Goal: Task Accomplishment & Management: Manage account settings

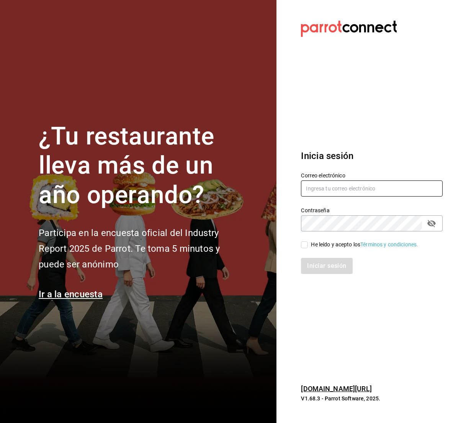
type input "rojas.raquelmr@outlook.com"
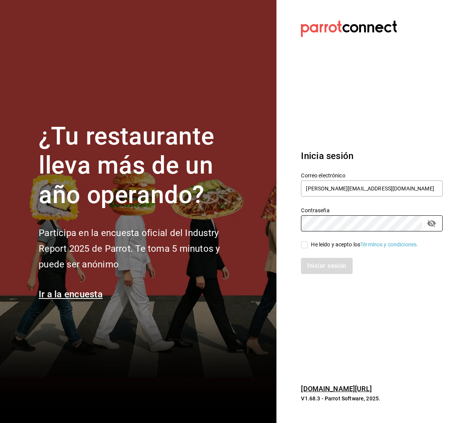
click at [307, 243] on input "He leído y acepto los Términos y condiciones." at bounding box center [304, 244] width 7 height 7
checkbox input "true"
click at [314, 265] on button "Iniciar sesión" at bounding box center [327, 266] width 52 height 16
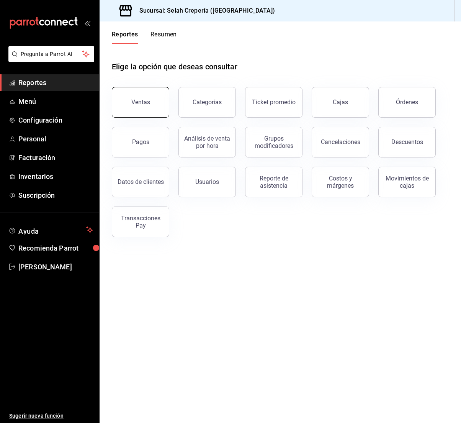
click at [145, 109] on button "Ventas" at bounding box center [140, 102] width 57 height 31
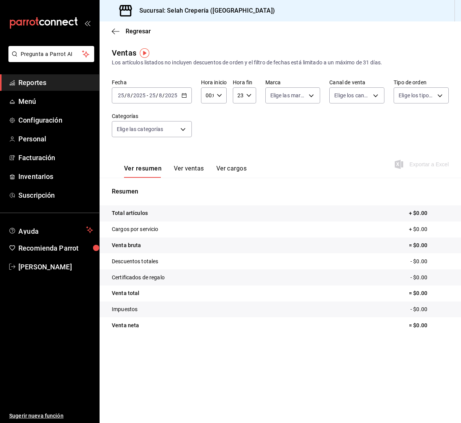
click at [182, 95] on \(Stroke\) "button" at bounding box center [184, 95] width 4 height 0
click at [133, 121] on span "Hoy" at bounding box center [147, 119] width 59 height 8
click at [186, 98] on icon "button" at bounding box center [184, 95] width 5 height 5
click at [142, 137] on span "Ayer" at bounding box center [147, 136] width 59 height 8
click at [38, 104] on span "Menú" at bounding box center [55, 101] width 75 height 10
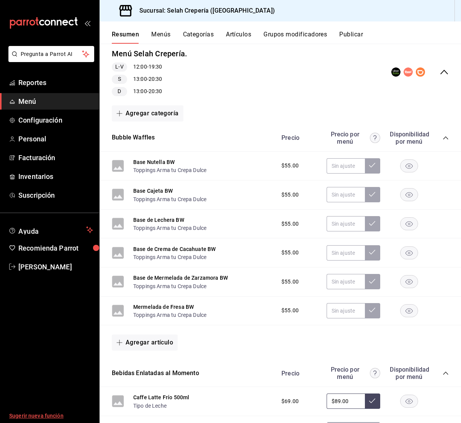
scroll to position [75, 0]
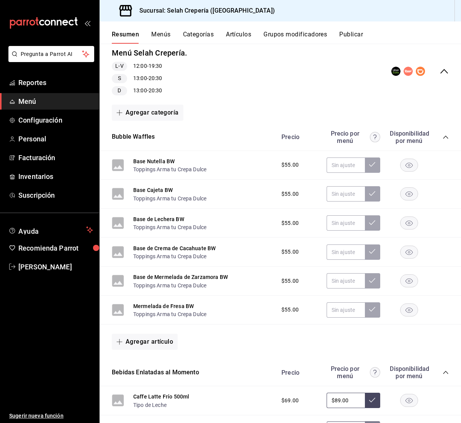
click at [445, 136] on icon "collapse-category-row" at bounding box center [445, 137] width 5 height 3
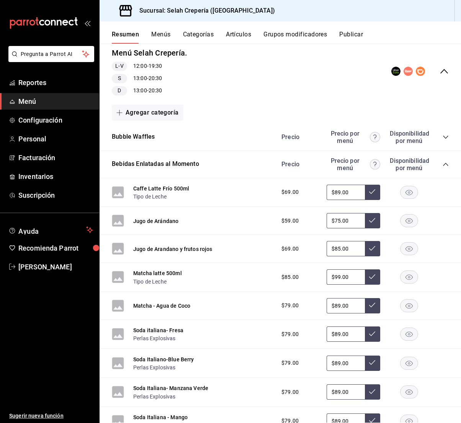
click at [444, 165] on icon "collapse-category-row" at bounding box center [445, 164] width 5 height 3
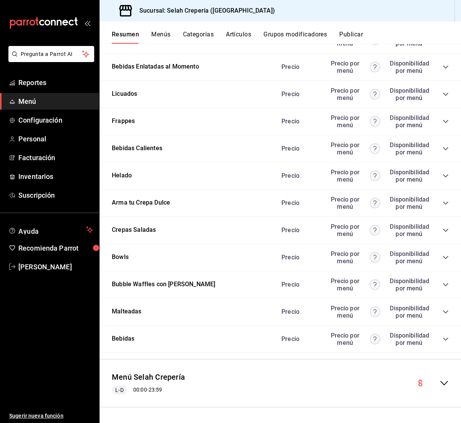
scroll to position [172, 0]
drag, startPoint x: 127, startPoint y: 229, endPoint x: 163, endPoint y: 227, distance: 36.5
click at [150, 223] on div "Crepas Saladas Precio Precio por menú Disponibilidad por menú" at bounding box center [281, 230] width 362 height 27
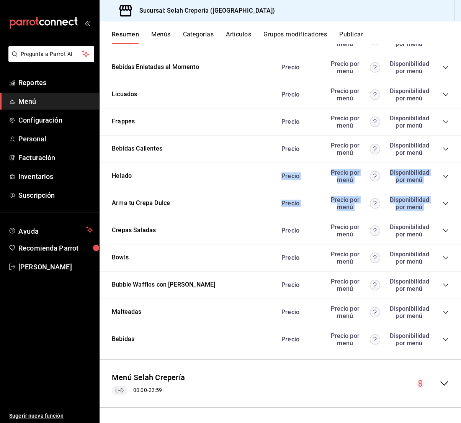
drag, startPoint x: 191, startPoint y: 229, endPoint x: 206, endPoint y: 189, distance: 42.0
click at [201, 173] on div "Bubble Waffles Precio Precio por menú Disponibilidad por menú Base Nutella BW T…" at bounding box center [281, 190] width 362 height 326
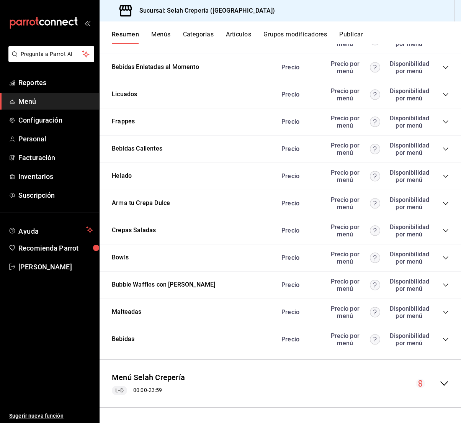
click at [198, 233] on div "Crepas Saladas Precio Precio por menú Disponibilidad por menú" at bounding box center [281, 230] width 362 height 27
click at [114, 230] on button "Crepas Saladas" at bounding box center [134, 230] width 44 height 9
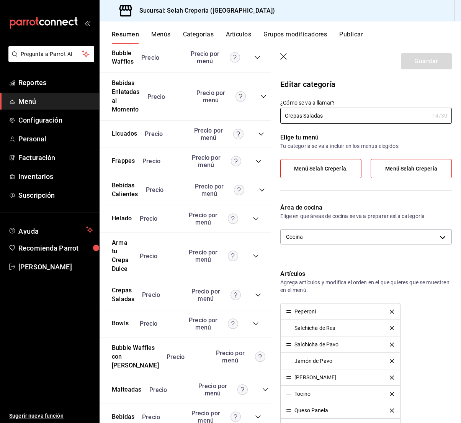
click at [283, 56] on icon "button" at bounding box center [283, 56] width 7 height 7
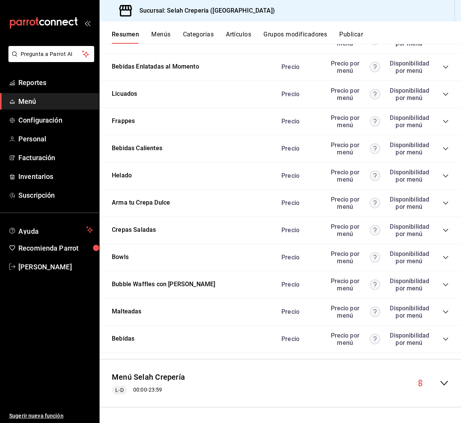
scroll to position [172, 0]
click at [444, 384] on icon "collapse-menu-row" at bounding box center [444, 383] width 8 height 5
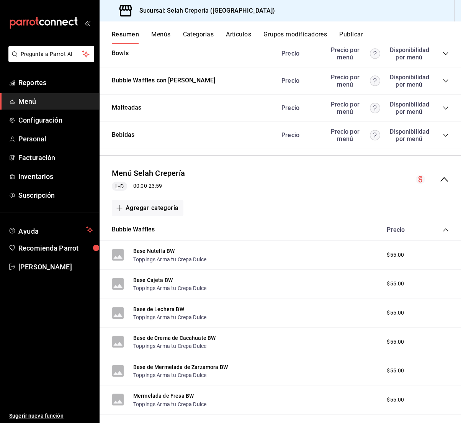
scroll to position [376, 0]
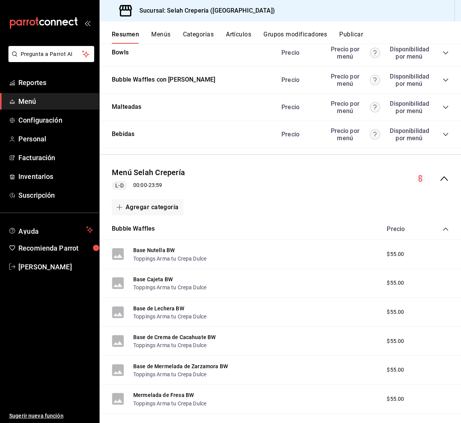
click at [444, 178] on icon "collapse-menu-row" at bounding box center [444, 178] width 9 height 9
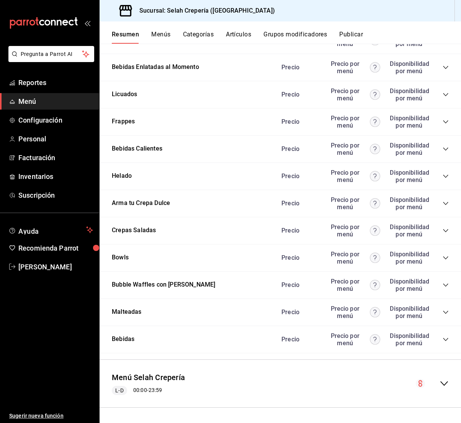
scroll to position [0, 0]
click at [444, 387] on icon "collapse-menu-row" at bounding box center [444, 383] width 9 height 9
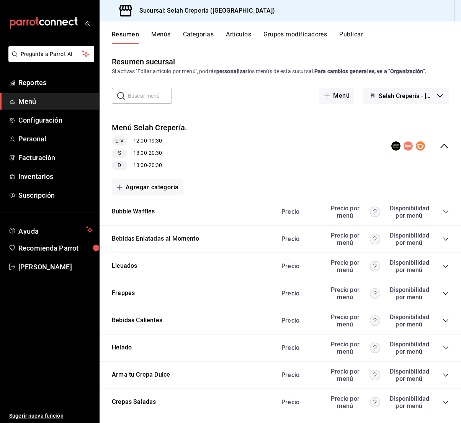
click at [236, 33] on button "Artículos" at bounding box center [238, 37] width 25 height 13
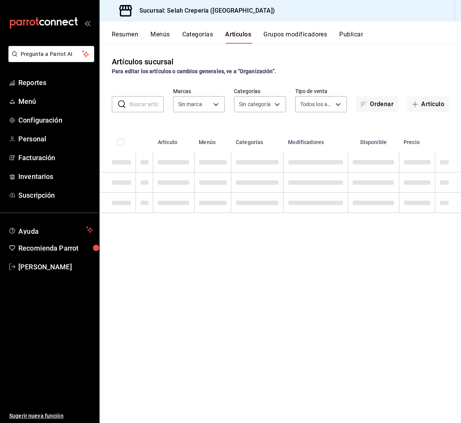
type input "f76ea378-03e0-487c-8c0d-a2762fee1a14"
type input "eb3c7c48-451e-4efd-9e75-6588f418b94f,eb68e1fd-875f-48ed-aafd-32d0fff5e011,253b5…"
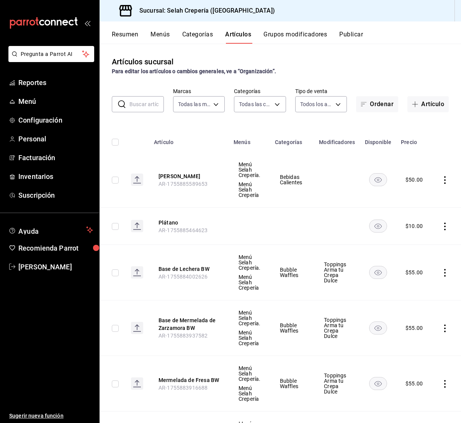
scroll to position [0, 0]
click at [194, 37] on button "Categorías" at bounding box center [197, 37] width 31 height 13
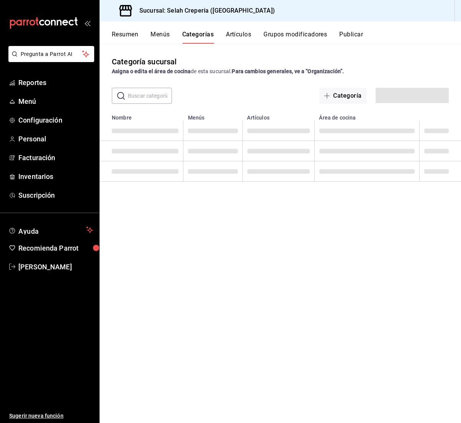
click at [157, 34] on button "Menús" at bounding box center [160, 37] width 19 height 13
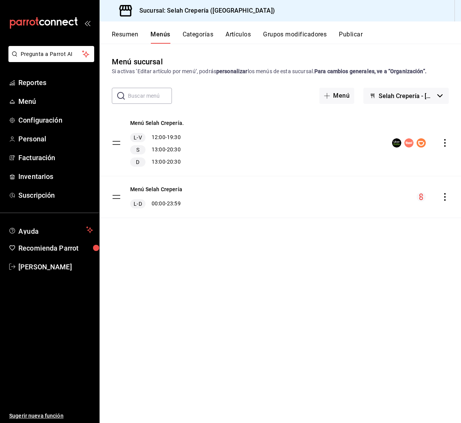
click at [205, 31] on button "Categorías" at bounding box center [198, 37] width 31 height 13
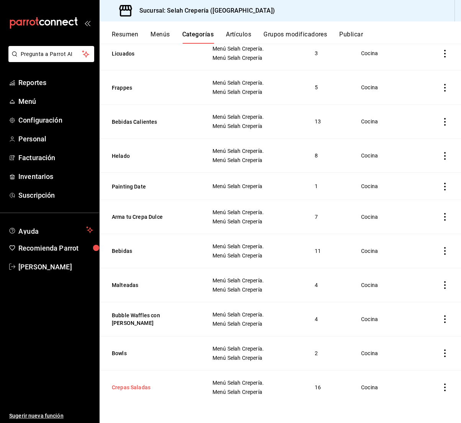
click at [140, 388] on button "Crepas Saladas" at bounding box center [150, 387] width 77 height 8
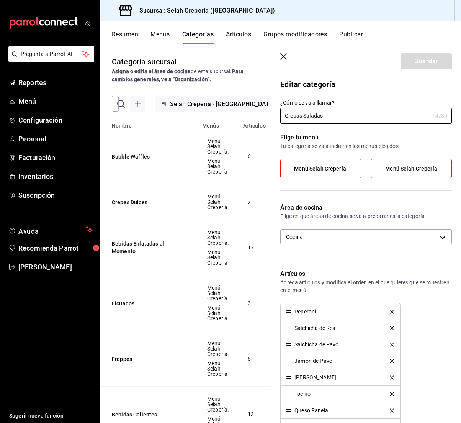
click at [238, 37] on button "Artículos" at bounding box center [238, 37] width 25 height 13
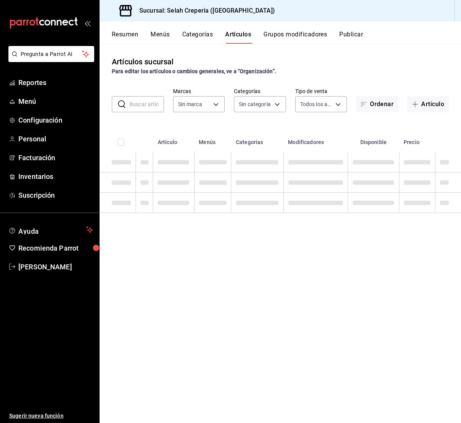
type input "f76ea378-03e0-487c-8c0d-a2762fee1a14"
type input "eb3c7c48-451e-4efd-9e75-6588f418b94f,eb68e1fd-875f-48ed-aafd-32d0fff5e011,253b5…"
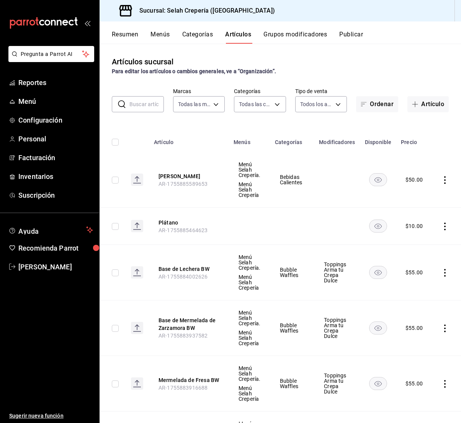
click at [143, 103] on input "text" at bounding box center [146, 104] width 34 height 15
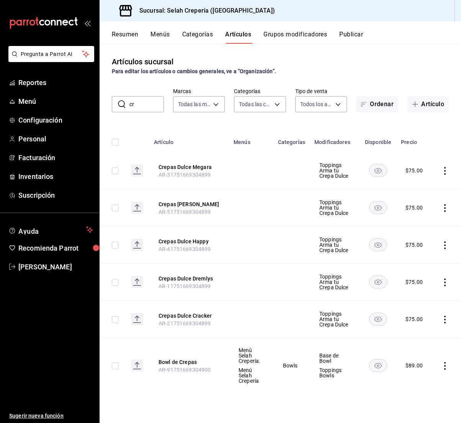
type input "c"
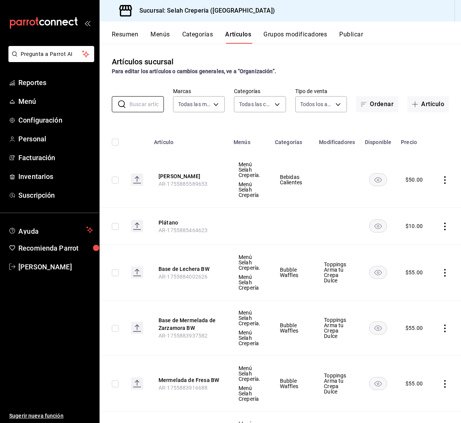
click at [295, 38] on button "Grupos modificadores" at bounding box center [296, 37] width 64 height 13
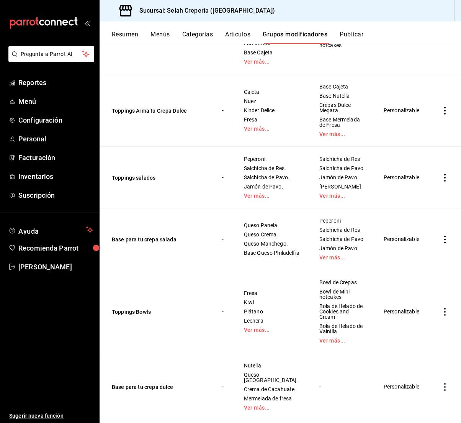
scroll to position [780, 0]
click at [144, 236] on button "Base para tu crepa salada" at bounding box center [158, 240] width 92 height 8
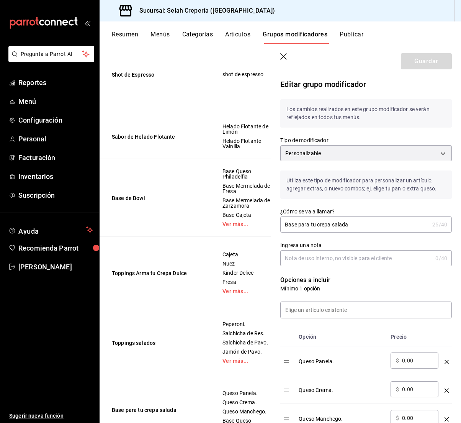
click at [283, 55] on icon "button" at bounding box center [284, 57] width 8 height 8
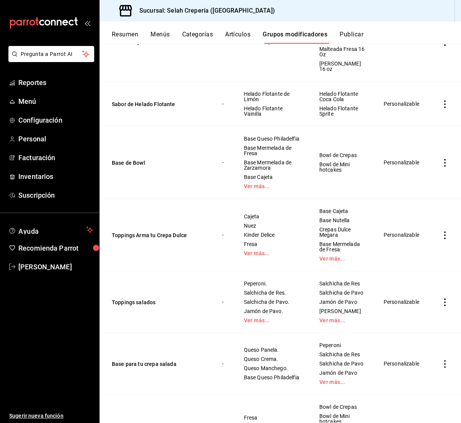
click at [242, 39] on button "Artículos" at bounding box center [237, 37] width 25 height 13
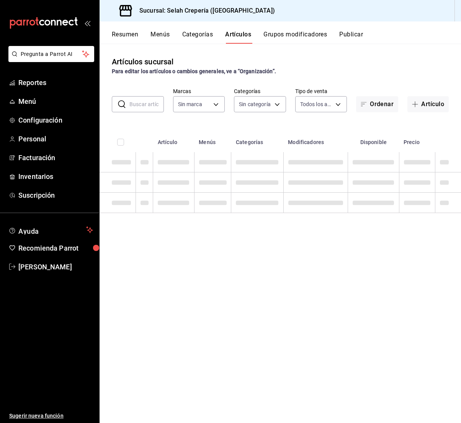
type input "f76ea378-03e0-487c-8c0d-a2762fee1a14"
type input "eb3c7c48-451e-4efd-9e75-6588f418b94f,eb68e1fd-875f-48ed-aafd-32d0fff5e011,253b5…"
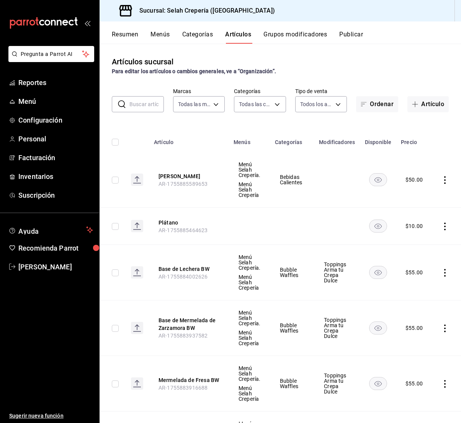
click at [138, 108] on input "text" at bounding box center [146, 104] width 34 height 15
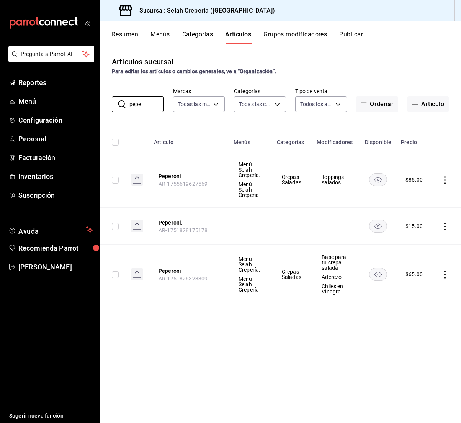
type input "pepe"
click at [411, 274] on div "$ 65.00" at bounding box center [414, 274] width 17 height 8
click at [445, 273] on icon "actions" at bounding box center [445, 275] width 8 height 8
click at [420, 295] on span "Editar" at bounding box center [422, 292] width 20 height 8
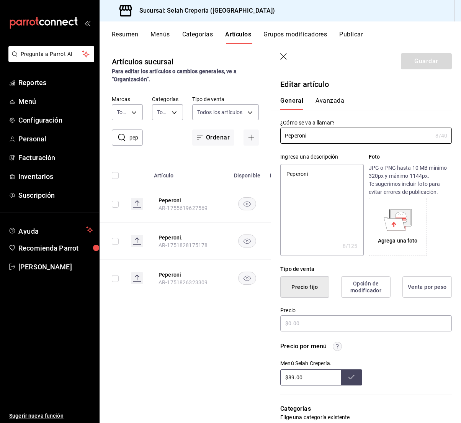
type textarea "x"
type input "$65.00"
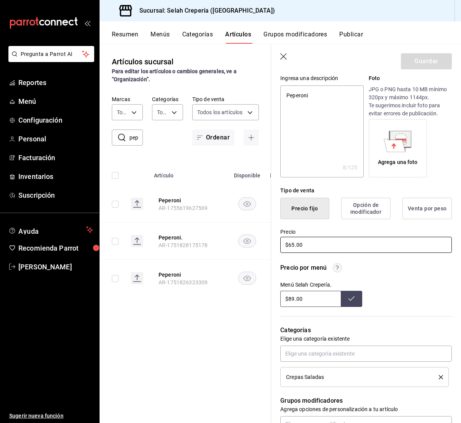
click at [293, 244] on input "$65.00" at bounding box center [366, 245] width 172 height 16
type textarea "x"
type input "$6.00"
type textarea "x"
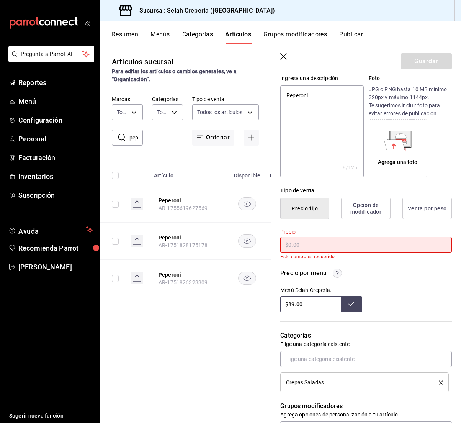
type textarea "x"
type input "$7.00"
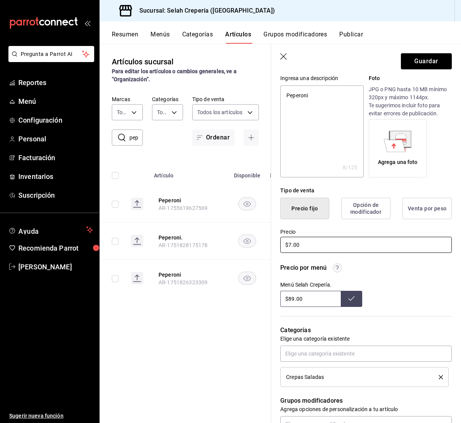
type textarea "x"
type input "$75.00"
click at [419, 61] on button "Guardar" at bounding box center [426, 61] width 51 height 16
type textarea "x"
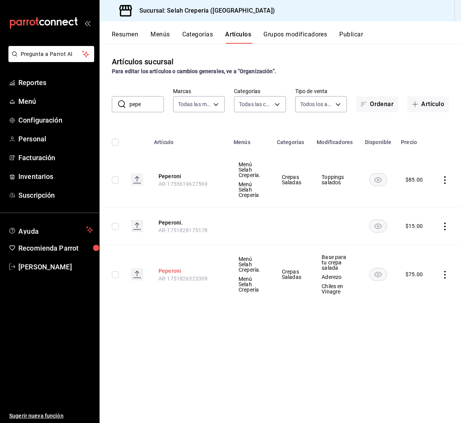
click at [174, 271] on button "Peperoni" at bounding box center [189, 271] width 61 height 8
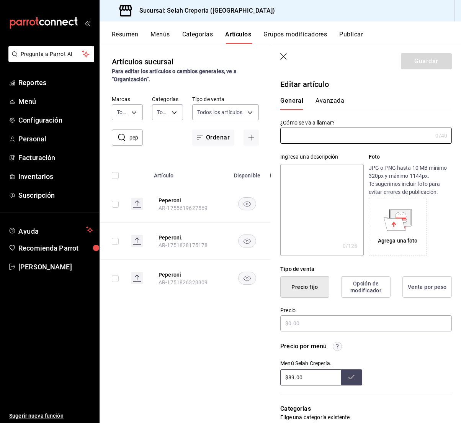
type input "Peperoni"
type textarea "Peperoni"
type textarea "x"
type input "$75.00"
type input "AR-1751826323309"
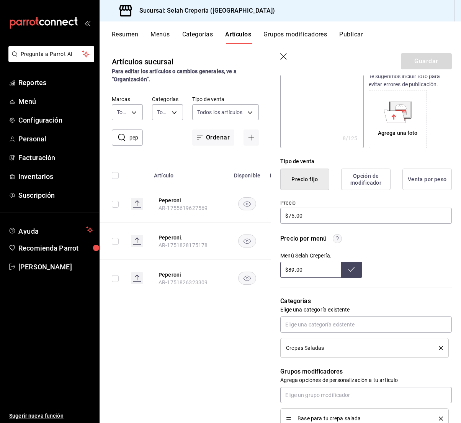
scroll to position [110, 0]
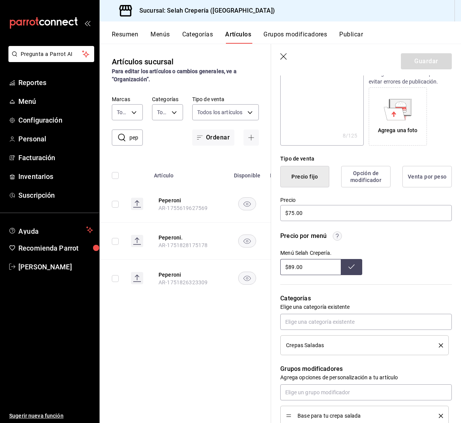
click at [288, 266] on input "$89.00" at bounding box center [310, 267] width 61 height 16
type input "$95.00"
click at [350, 271] on button at bounding box center [351, 267] width 21 height 16
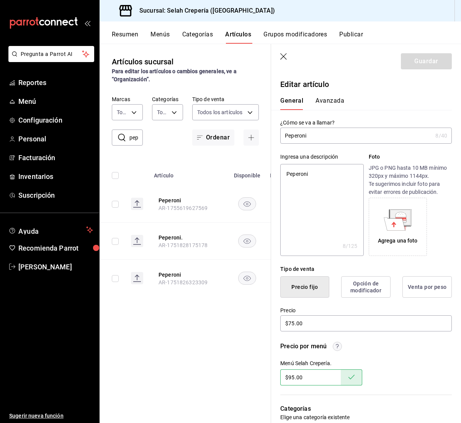
scroll to position [0, 0]
click at [286, 55] on icon "button" at bounding box center [284, 57] width 8 height 8
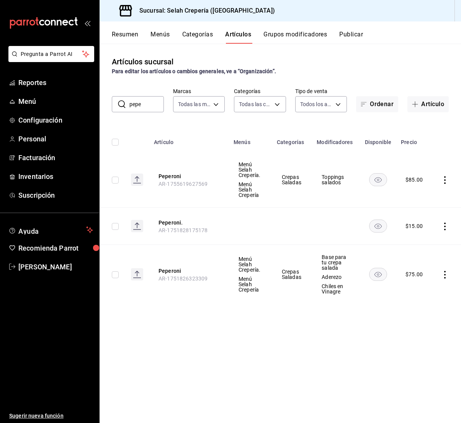
click at [146, 108] on input "pepe" at bounding box center [146, 104] width 34 height 15
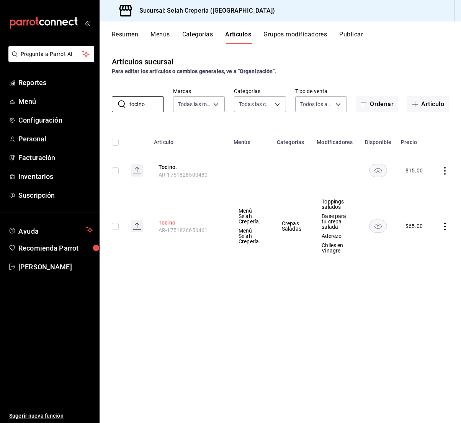
type input "tocino"
click at [171, 221] on button "Tocino" at bounding box center [189, 223] width 61 height 8
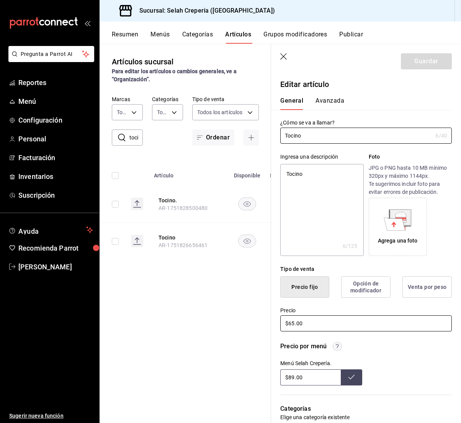
click at [301, 322] on input "$65.00" at bounding box center [366, 323] width 172 height 16
type textarea "x"
type input "$7.00"
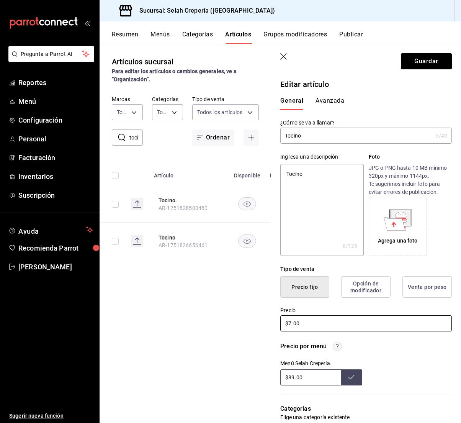
type textarea "x"
type input "$75.00"
click at [290, 377] on input "$89.00" at bounding box center [310, 377] width 61 height 16
type input "$95.00"
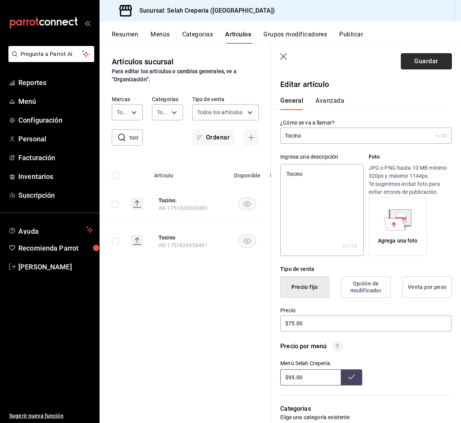
click at [423, 61] on button "Guardar" at bounding box center [426, 61] width 51 height 16
type textarea "x"
type input "$89.00"
type textarea "x"
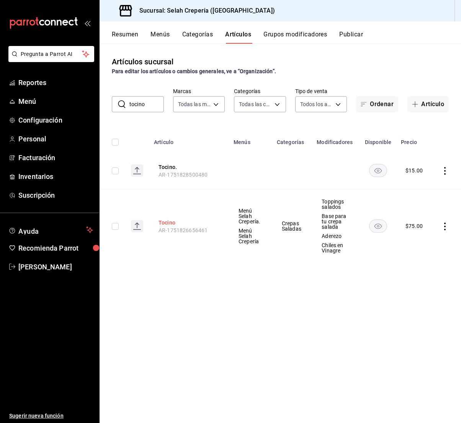
click at [174, 222] on button "Tocino" at bounding box center [189, 223] width 61 height 8
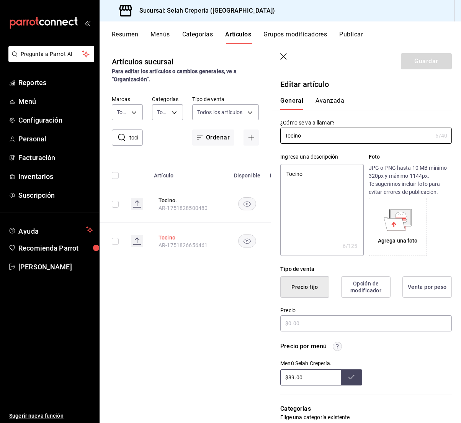
type textarea "x"
type input "$75.00"
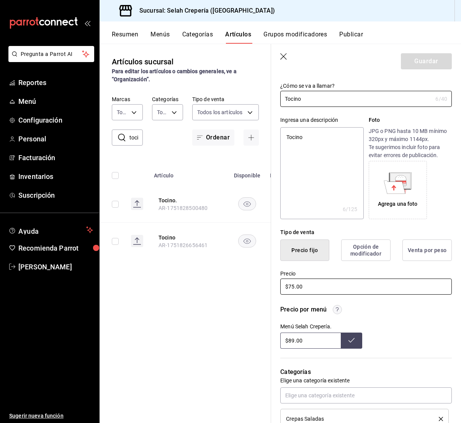
scroll to position [39, 0]
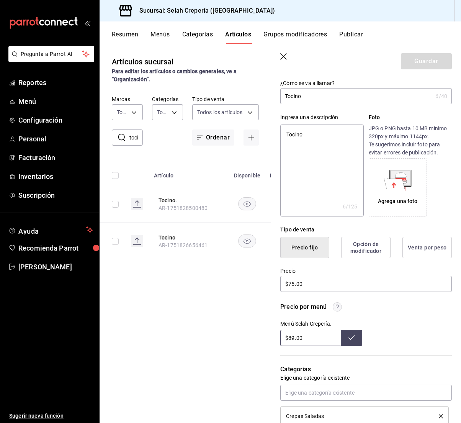
click at [283, 52] on header "Guardar" at bounding box center [366, 59] width 190 height 31
click at [283, 54] on icon "button" at bounding box center [284, 57] width 8 height 8
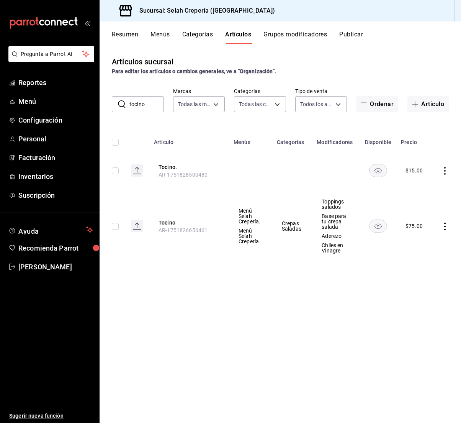
click at [152, 104] on input "tocino" at bounding box center [146, 104] width 34 height 15
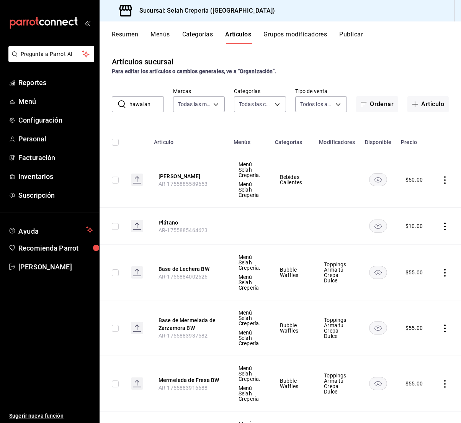
type input "hawaiana"
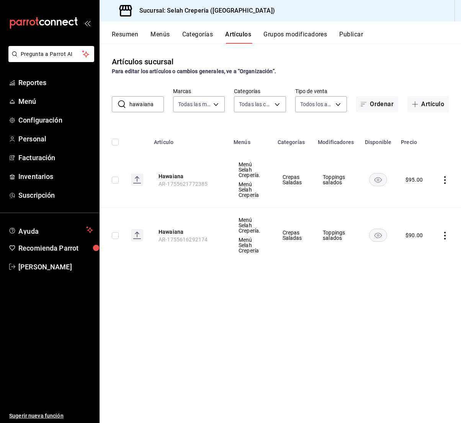
click at [150, 108] on input "hawaiana" at bounding box center [146, 104] width 34 height 15
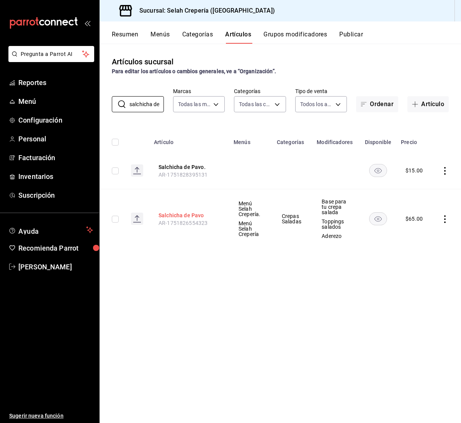
type input "salchicha de pavo"
click at [183, 216] on button "Salchicha de Pavo" at bounding box center [189, 215] width 61 height 8
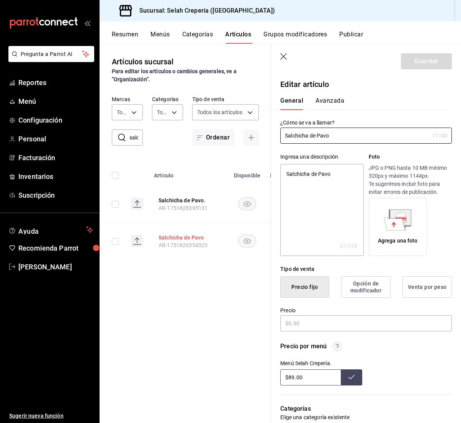
type textarea "x"
type input "$65.00"
click at [295, 324] on input "$65.00" at bounding box center [366, 323] width 172 height 16
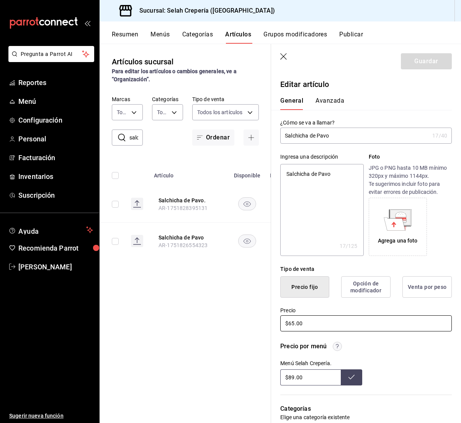
type textarea "x"
type input "$6.00"
type textarea "x"
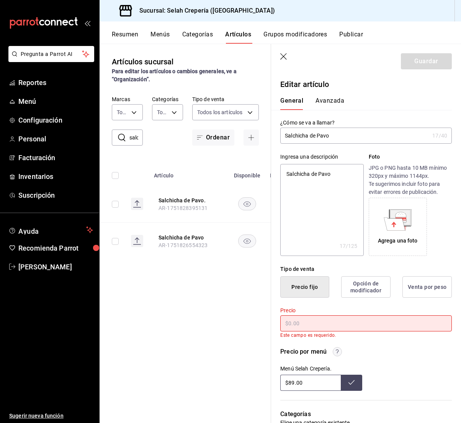
type textarea "x"
type input "$7.00"
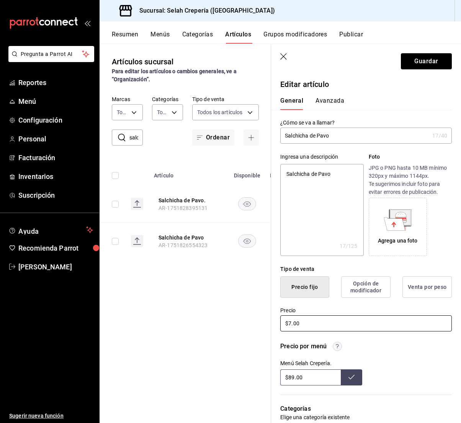
type textarea "x"
type input "$75.00"
click at [424, 61] on button "Guardar" at bounding box center [426, 61] width 51 height 16
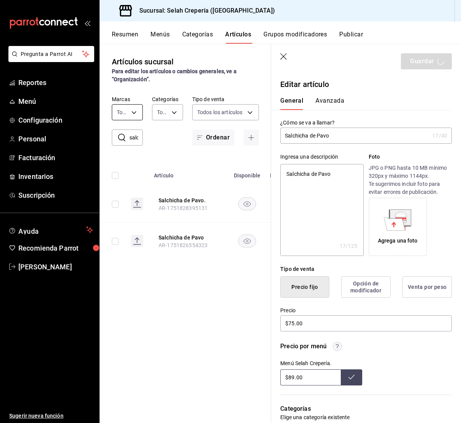
type textarea "x"
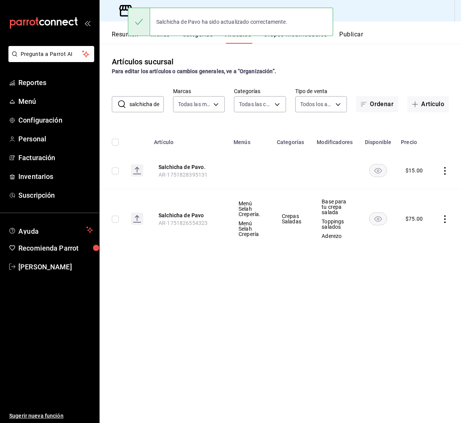
click at [155, 105] on input "salchicha de pavo" at bounding box center [146, 104] width 34 height 15
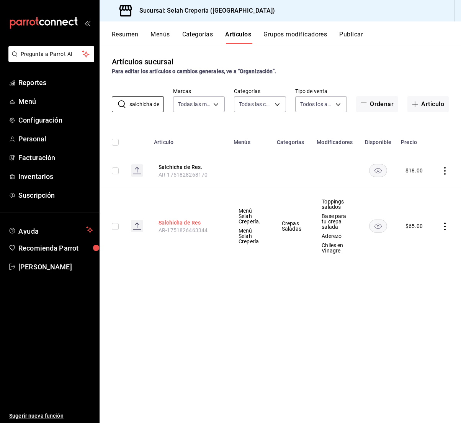
type input "salchicha de res"
click at [176, 222] on button "Salchicha de Res" at bounding box center [189, 223] width 61 height 8
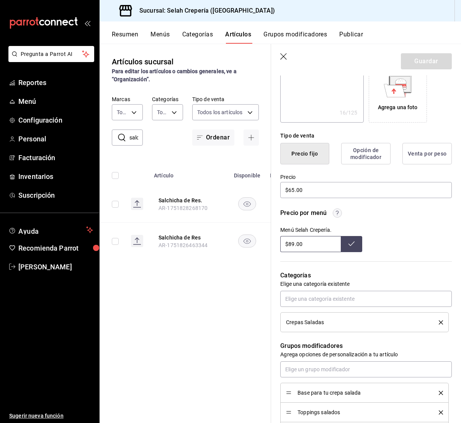
scroll to position [137, 0]
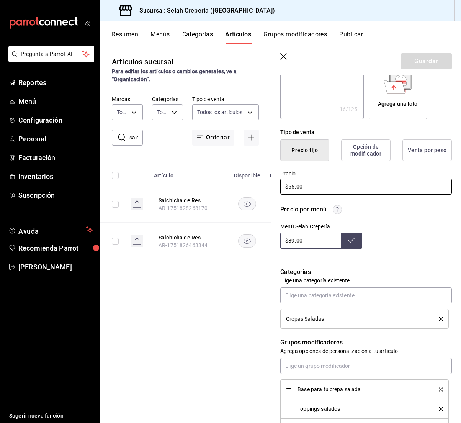
click at [293, 185] on input "$65.00" at bounding box center [366, 186] width 172 height 16
type textarea "x"
type input "$7.00"
type textarea "x"
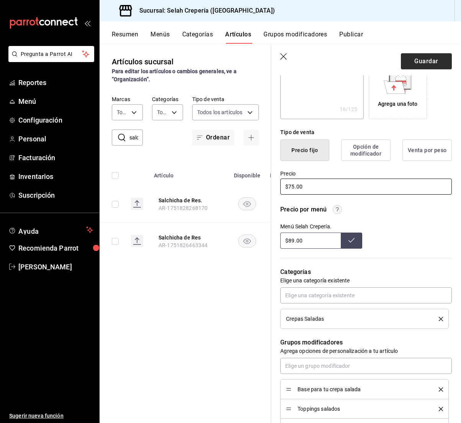
type input "$75.00"
click at [414, 60] on button "Guardar" at bounding box center [426, 61] width 51 height 16
type textarea "x"
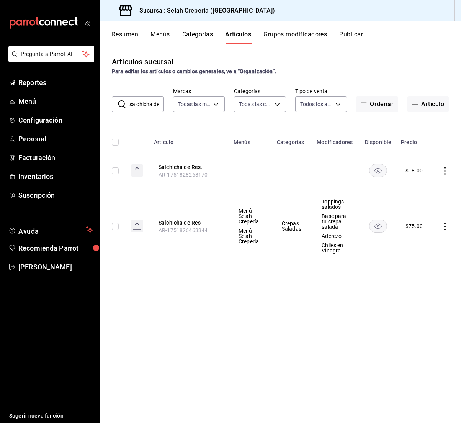
click at [141, 107] on input "salchicha de res" at bounding box center [146, 104] width 34 height 15
type input "jamón de pa"
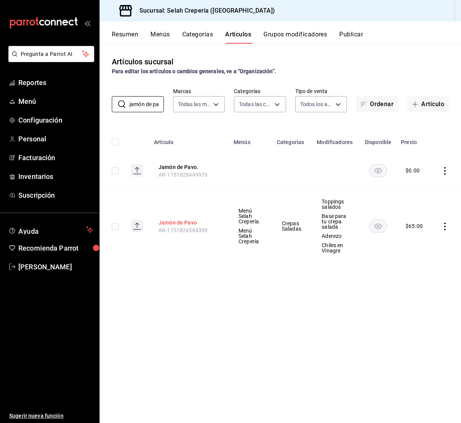
click at [177, 222] on button "Jamón de Pavo" at bounding box center [189, 223] width 61 height 8
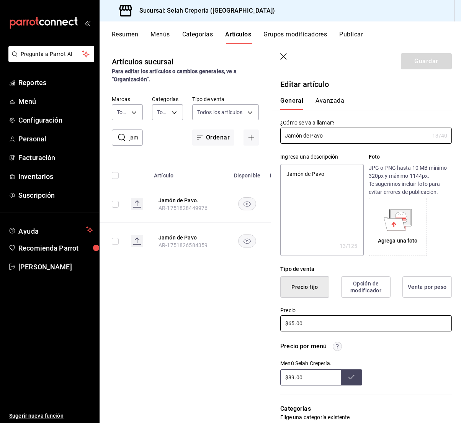
click at [304, 326] on input "$65.00" at bounding box center [366, 323] width 172 height 16
type textarea "x"
type input "$7.00"
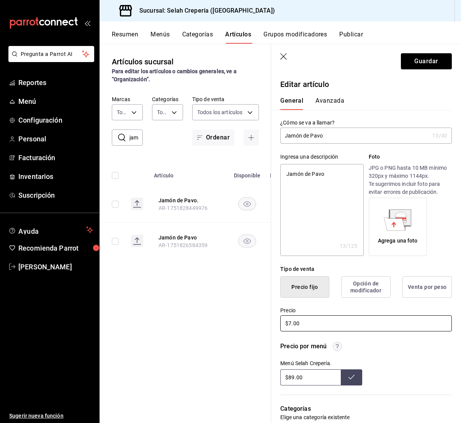
type textarea "x"
type input "$75.00"
click at [432, 64] on button "Guardar" at bounding box center [426, 61] width 51 height 16
type textarea "x"
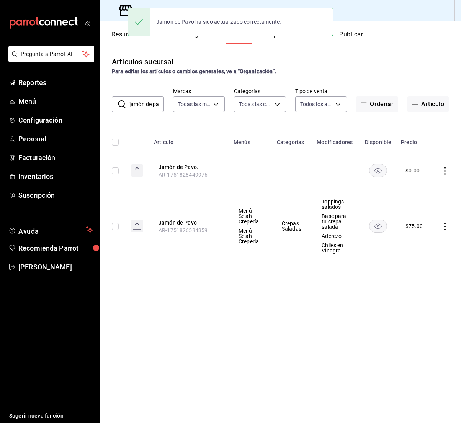
click at [147, 108] on input "jamón de pa" at bounding box center [146, 104] width 34 height 15
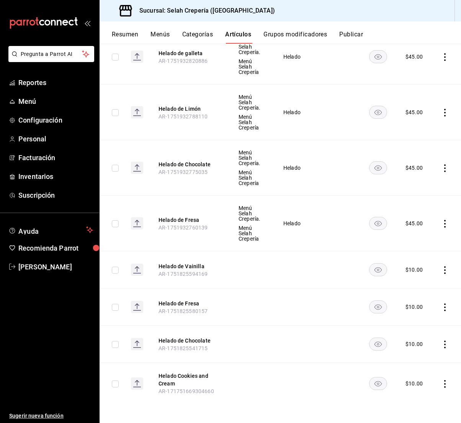
scroll to position [568, 0]
type input "helado"
click at [186, 265] on button "Helado de Vainilla" at bounding box center [189, 266] width 61 height 8
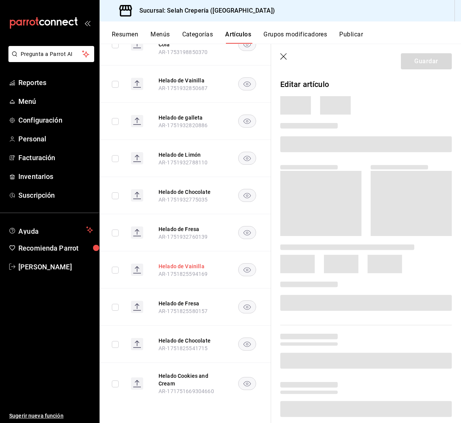
scroll to position [444, 0]
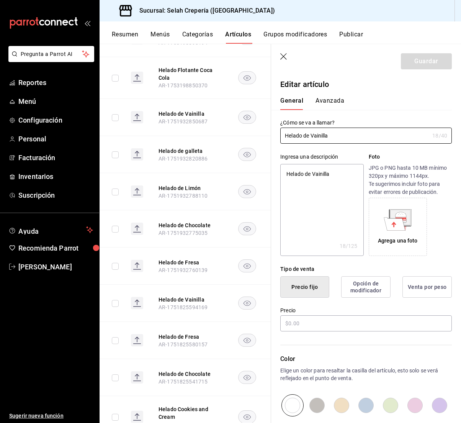
type textarea "x"
type input "$10.00"
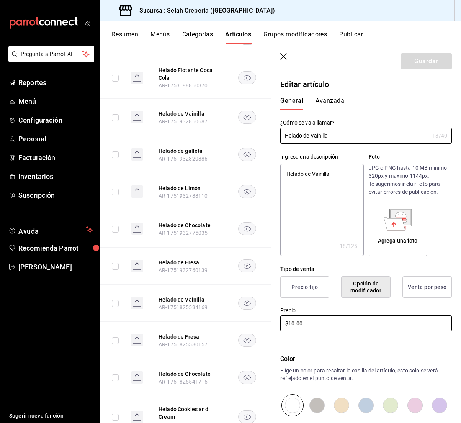
click at [297, 321] on input "$10.00" at bounding box center [366, 323] width 172 height 16
type textarea "x"
type input "$1.00"
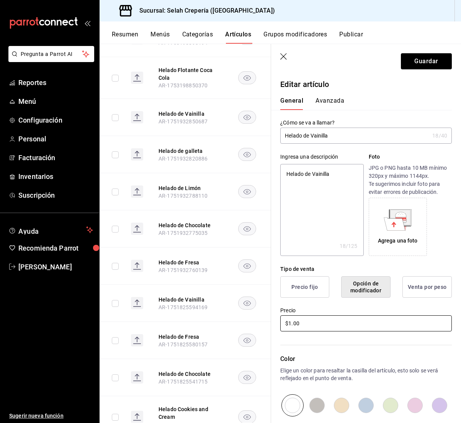
type textarea "x"
type input "$15.00"
click at [416, 65] on button "Guardar" at bounding box center [426, 61] width 51 height 16
type textarea "x"
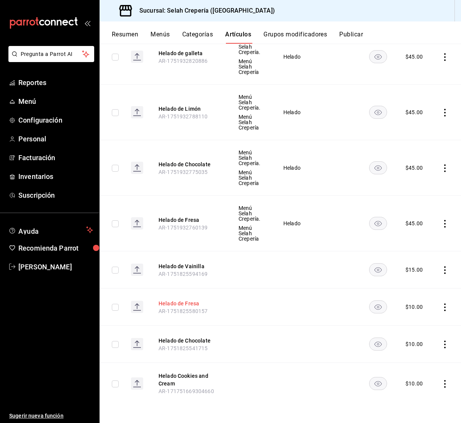
click at [174, 305] on button "Helado de Fresa" at bounding box center [189, 304] width 61 height 8
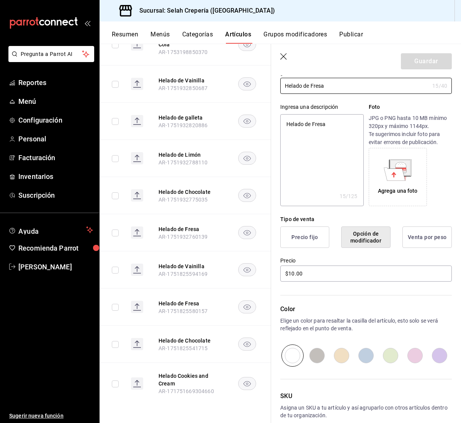
scroll to position [62, 0]
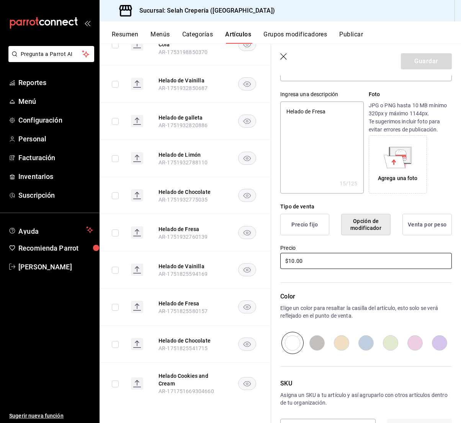
click at [294, 264] on input "$10.00" at bounding box center [366, 261] width 172 height 16
type textarea "x"
type input "$1.00"
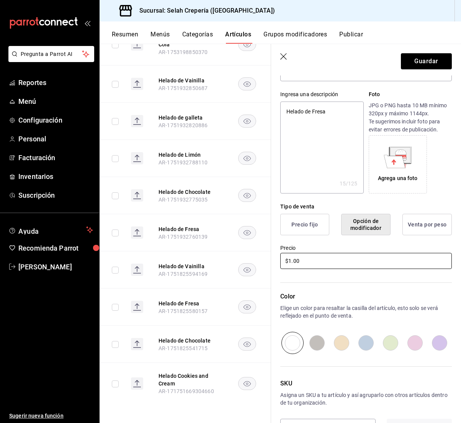
type textarea "x"
type input "$15.00"
click at [425, 64] on button "Guardar" at bounding box center [426, 61] width 51 height 16
type textarea "x"
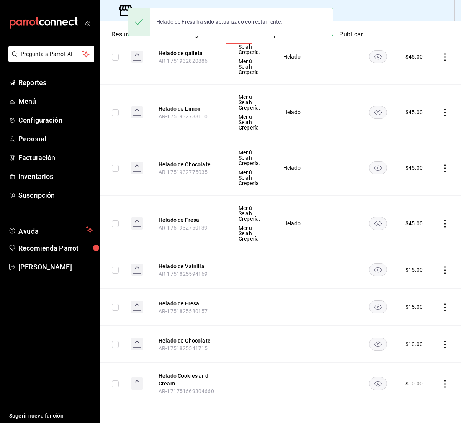
scroll to position [568, 0]
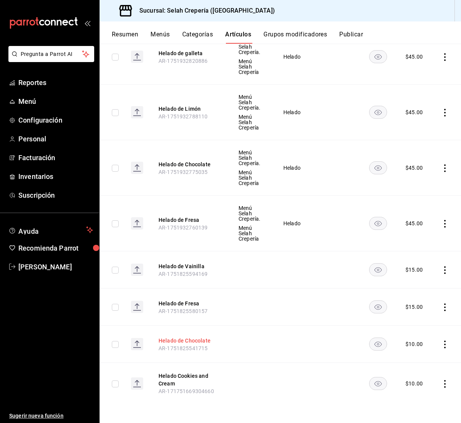
click at [167, 340] on button "Helado de Chocolate" at bounding box center [189, 341] width 61 height 8
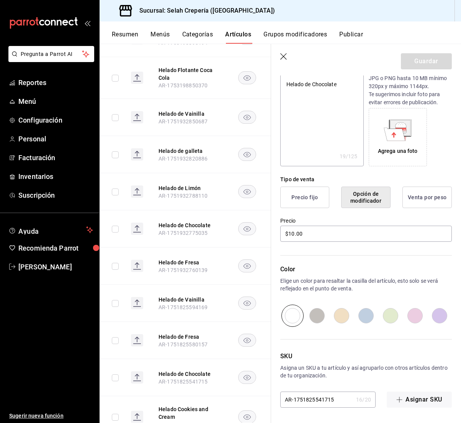
scroll to position [90, 0]
click at [292, 232] on input "$10.00" at bounding box center [366, 234] width 172 height 16
type textarea "x"
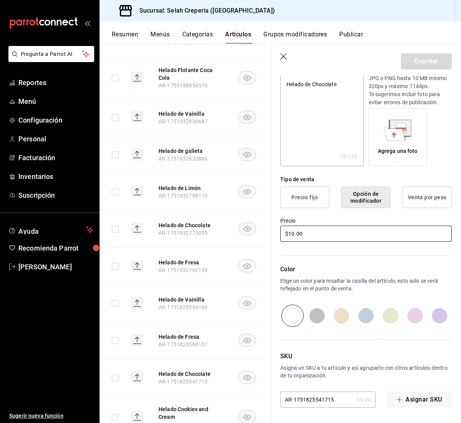
type input "$1.00"
type textarea "x"
type input "$15.00"
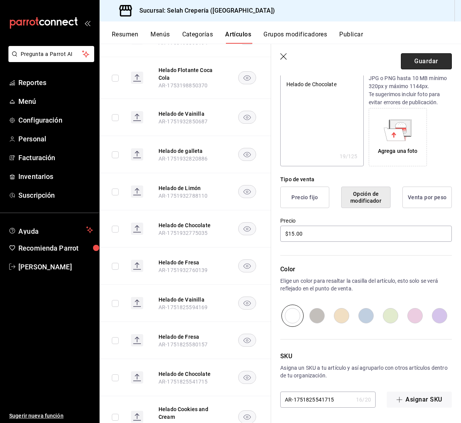
click at [419, 59] on button "Guardar" at bounding box center [426, 61] width 51 height 16
type textarea "x"
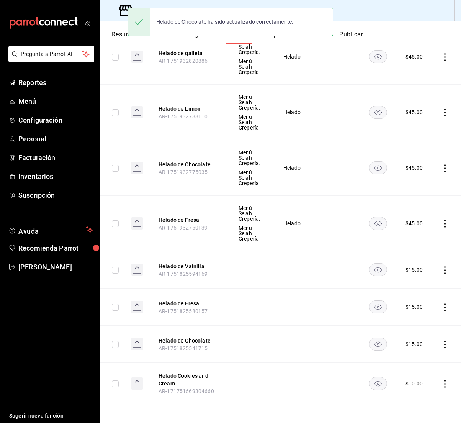
scroll to position [568, 0]
click at [164, 377] on button "Helado Cookies and Cream" at bounding box center [189, 379] width 61 height 15
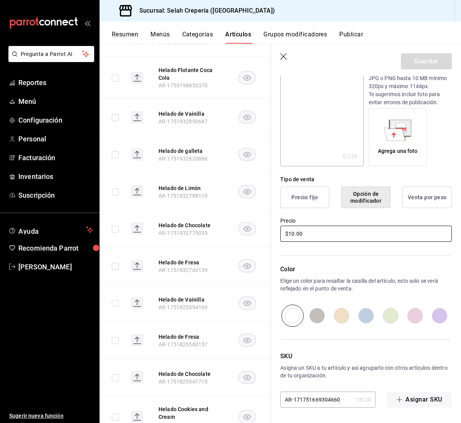
scroll to position [90, 0]
click at [293, 232] on input "$10.00" at bounding box center [366, 234] width 172 height 16
type input "$15.00"
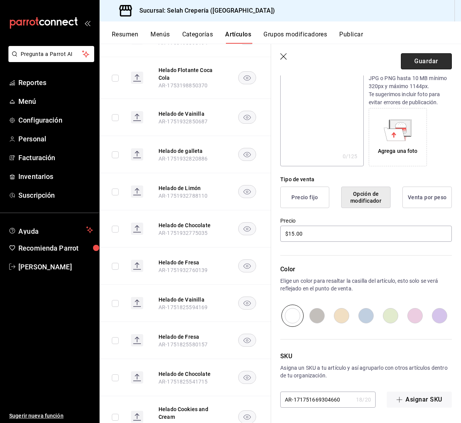
click at [430, 64] on button "Guardar" at bounding box center [426, 61] width 51 height 16
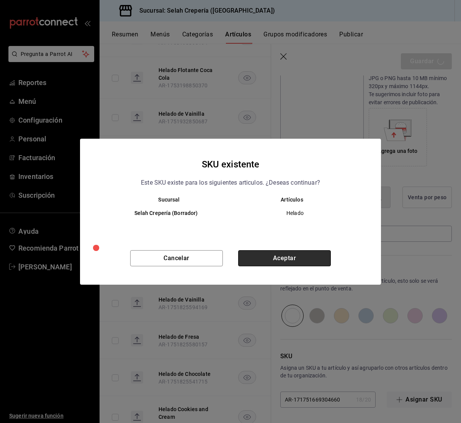
click at [285, 254] on button "Aceptar" at bounding box center [284, 258] width 93 height 16
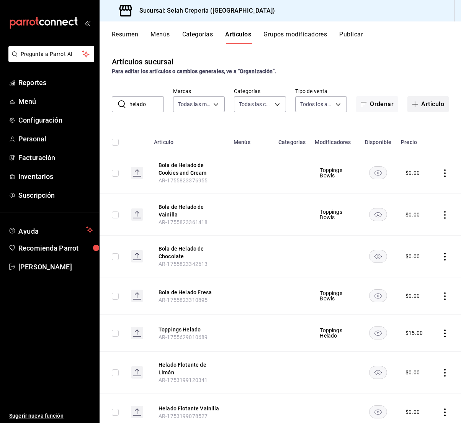
click at [426, 106] on button "Artículo" at bounding box center [428, 104] width 41 height 16
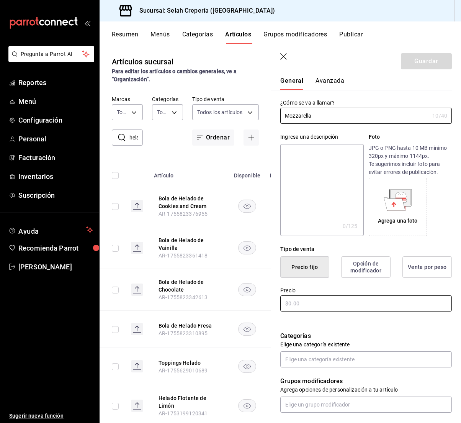
scroll to position [22, 0]
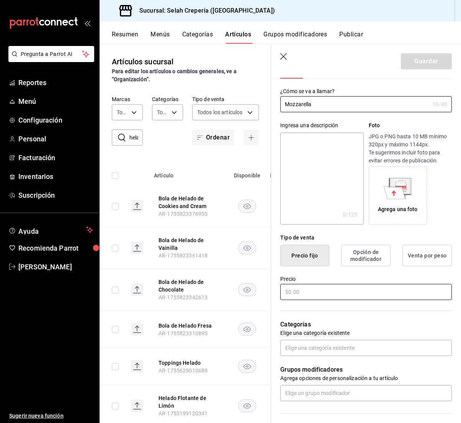
type input "Mozzarella"
click at [304, 304] on div "Categorías Elige una categoría existente" at bounding box center [361, 328] width 181 height 55
click at [298, 293] on input "text" at bounding box center [366, 291] width 172 height 16
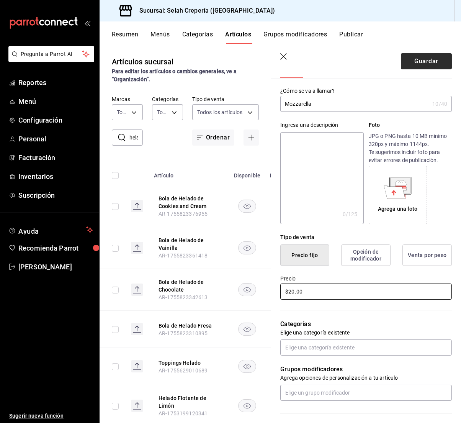
type input "$20.00"
click at [411, 63] on button "Guardar" at bounding box center [426, 61] width 51 height 16
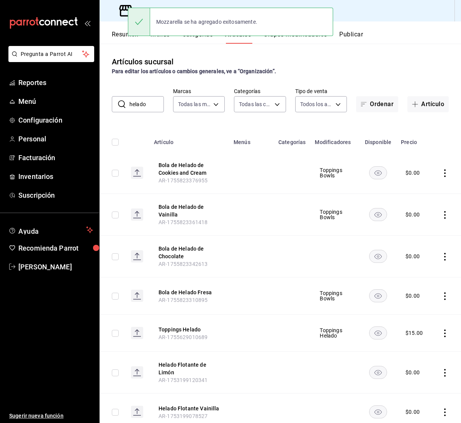
click at [149, 105] on input "helado" at bounding box center [146, 104] width 34 height 15
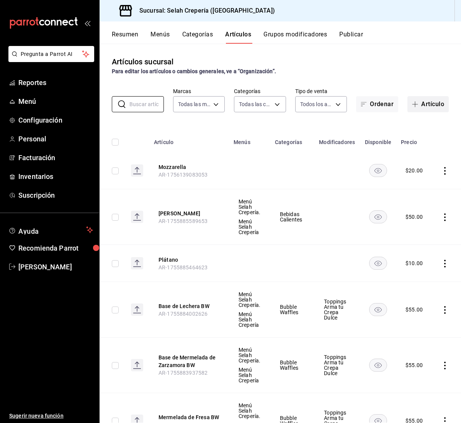
click at [426, 103] on button "Artículo" at bounding box center [428, 104] width 41 height 16
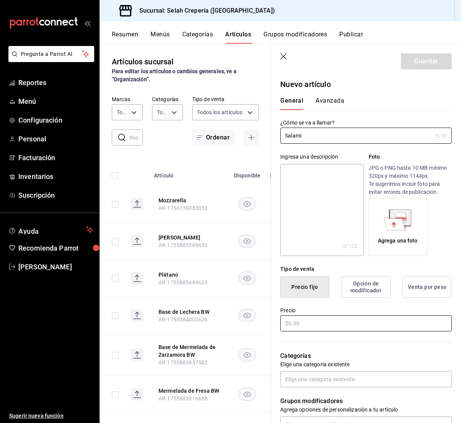
type input "Salami"
click at [309, 326] on input "text" at bounding box center [366, 323] width 172 height 16
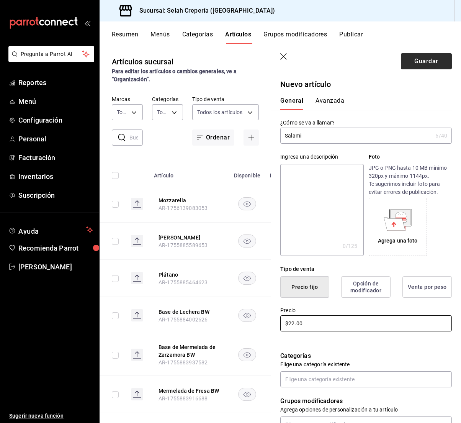
type input "$22.00"
click at [424, 59] on button "Guardar" at bounding box center [426, 61] width 51 height 16
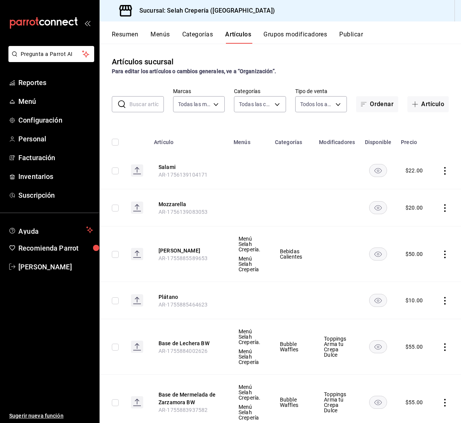
click at [294, 32] on button "Grupos modificadores" at bounding box center [296, 37] width 64 height 13
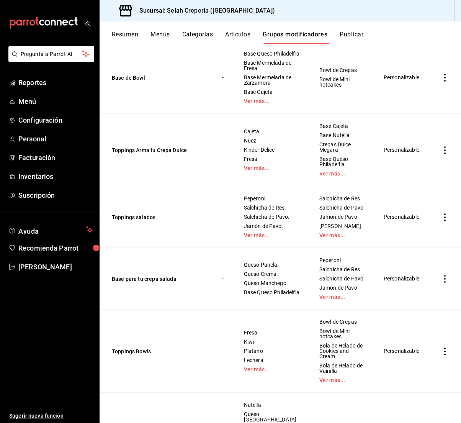
scroll to position [740, 0]
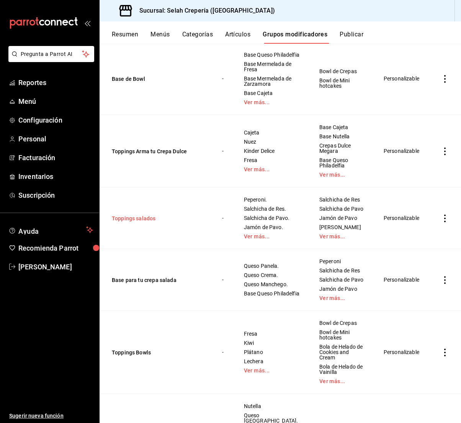
click at [131, 214] on button "Toppings salados" at bounding box center [158, 218] width 92 height 8
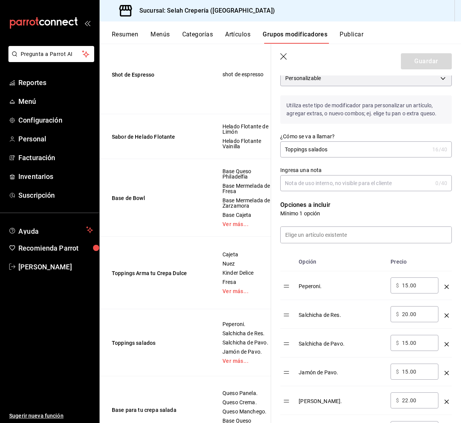
scroll to position [80, 0]
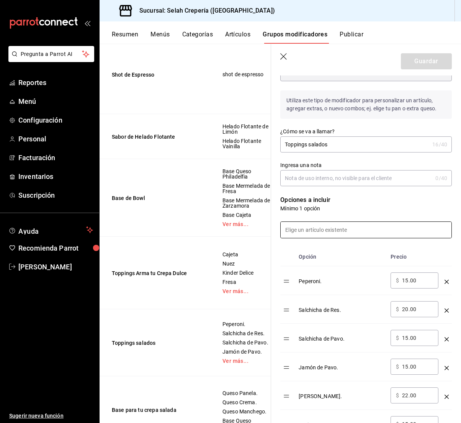
click at [304, 231] on input at bounding box center [366, 230] width 171 height 16
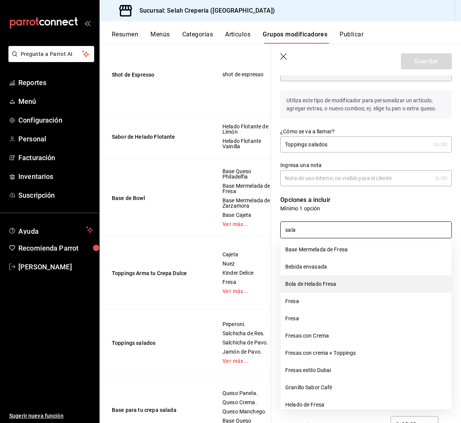
scroll to position [0, 0]
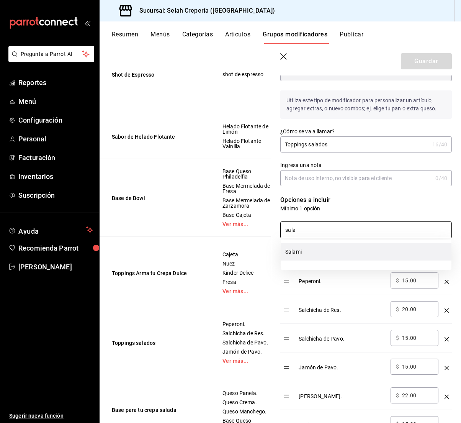
click at [314, 250] on li "Salami" at bounding box center [366, 251] width 171 height 17
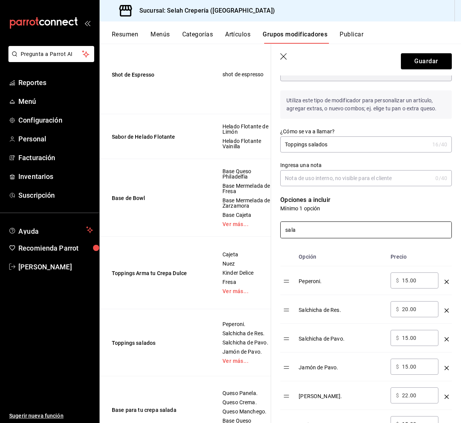
click at [310, 229] on input "sala" at bounding box center [366, 230] width 171 height 16
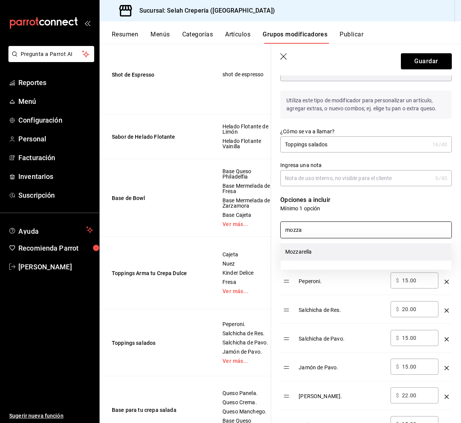
click at [319, 250] on li "Mozzarella" at bounding box center [366, 251] width 171 height 17
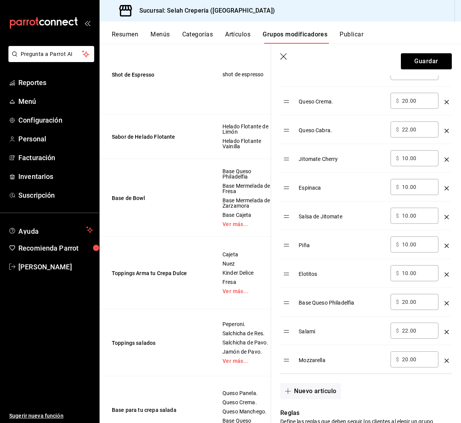
scroll to position [422, 0]
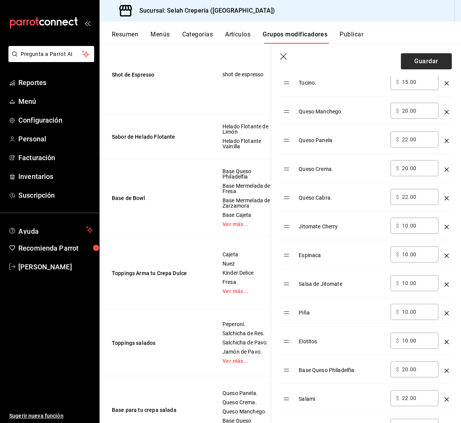
type input "mozza"
click at [422, 60] on button "Guardar" at bounding box center [426, 61] width 51 height 16
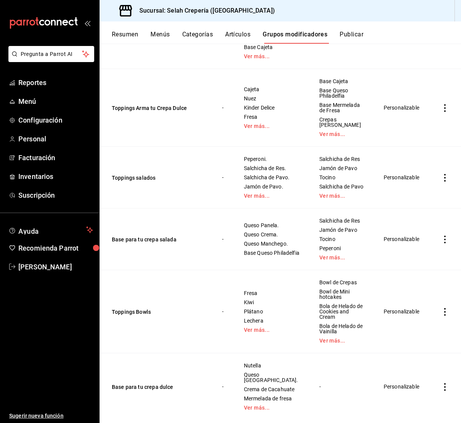
scroll to position [786, 0]
click at [163, 236] on button "Base para tu crepa salada" at bounding box center [158, 240] width 92 height 8
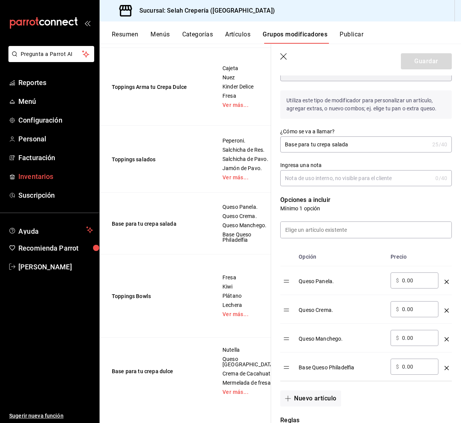
scroll to position [80, 0]
click at [448, 309] on icon "optionsTable" at bounding box center [447, 310] width 4 height 4
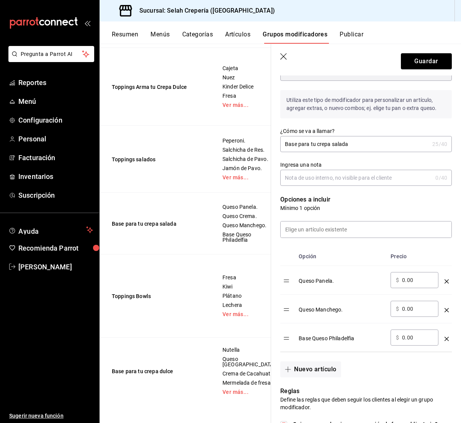
scroll to position [975, 0]
click at [169, 91] on button "Toppings Arma tu Crepa Dulce" at bounding box center [158, 87] width 92 height 8
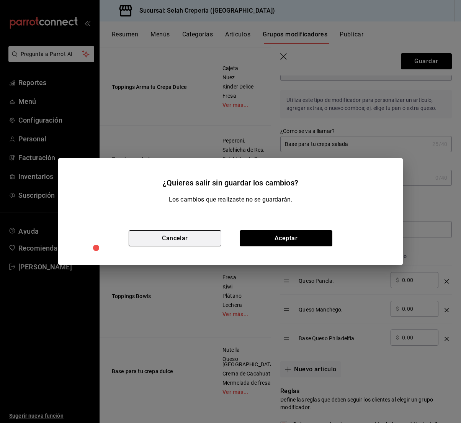
click at [172, 238] on button "Cancelar" at bounding box center [175, 238] width 93 height 16
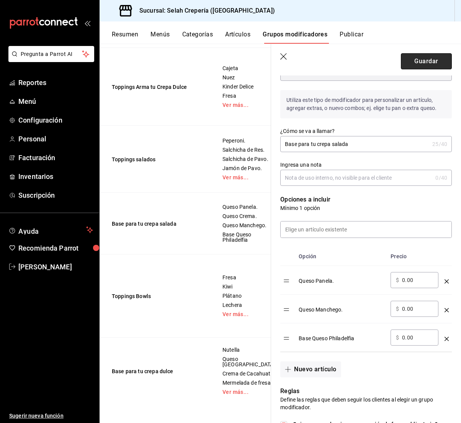
click at [414, 60] on button "Guardar" at bounding box center [426, 61] width 51 height 16
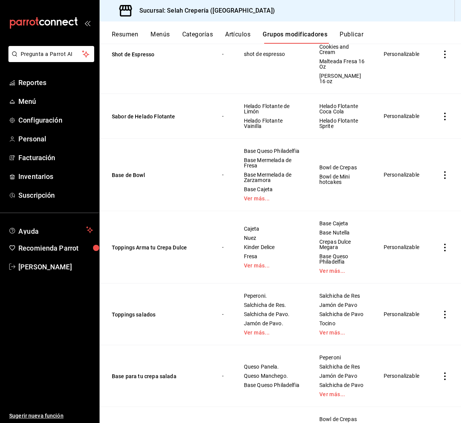
scroll to position [645, 0]
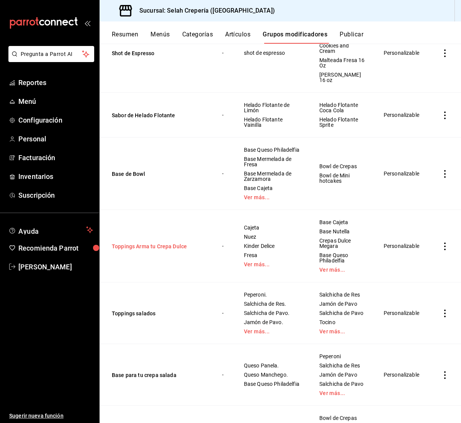
click at [170, 242] on button "Toppings Arma tu Crepa Dulce" at bounding box center [158, 246] width 92 height 8
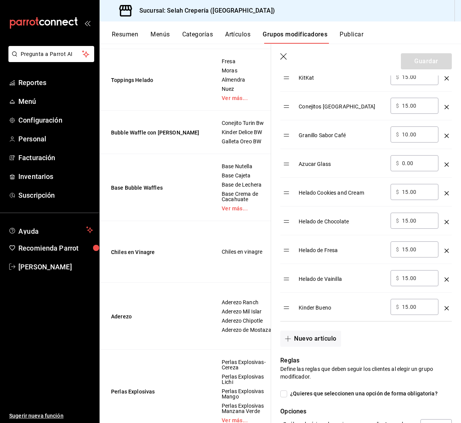
scroll to position [173, 0]
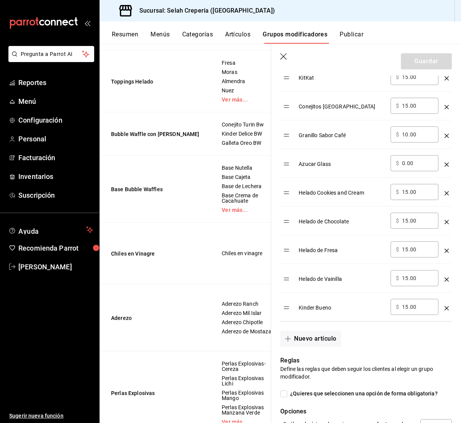
click at [193, 34] on button "Categorías" at bounding box center [197, 37] width 31 height 13
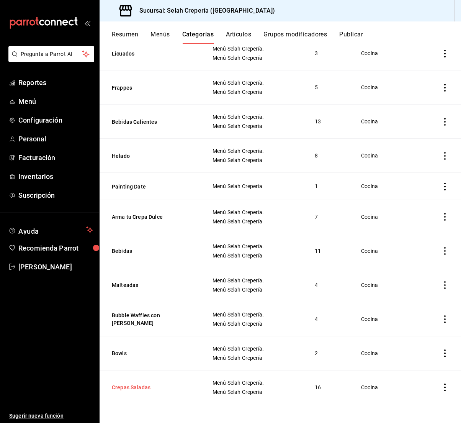
scroll to position [0, 0]
click at [133, 388] on button "Crepas Saladas" at bounding box center [150, 387] width 77 height 8
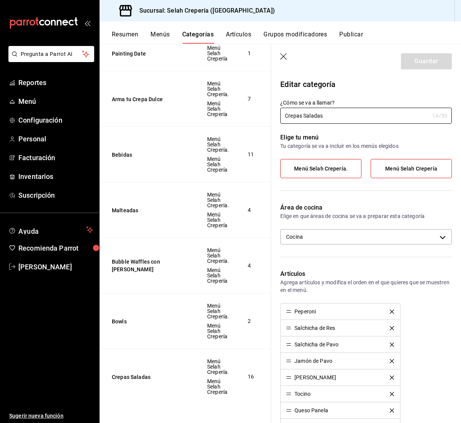
scroll to position [462, 0]
click at [138, 376] on button "Crepas Saladas" at bounding box center [150, 377] width 77 height 8
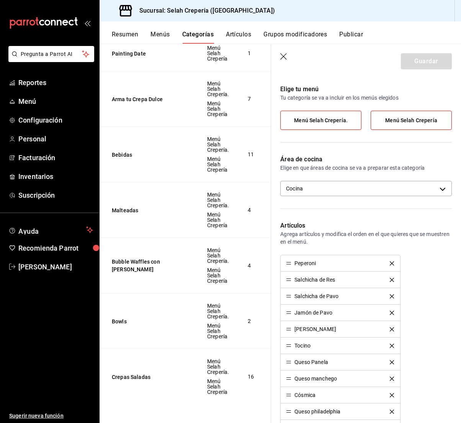
scroll to position [0, 2]
click at [246, 34] on button "Artículos" at bounding box center [238, 37] width 25 height 13
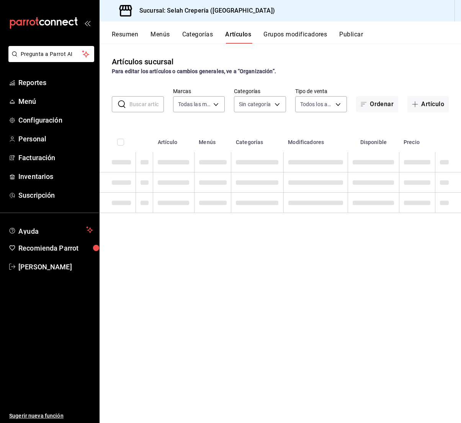
type input "f76ea378-03e0-487c-8c0d-a2762fee1a14"
type input "eb3c7c48-451e-4efd-9e75-6588f418b94f,eb68e1fd-875f-48ed-aafd-32d0fff5e011,253b5…"
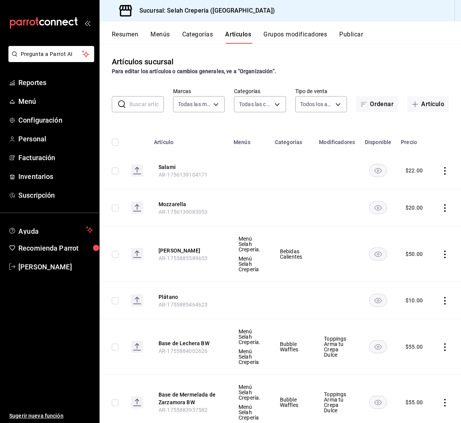
click at [142, 103] on input "text" at bounding box center [146, 104] width 34 height 15
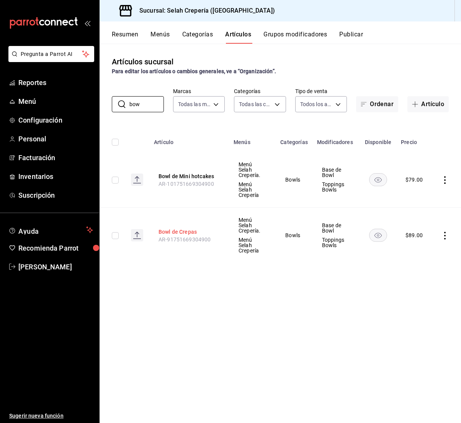
type input "bow"
click at [187, 228] on button "Bowl de Crepas" at bounding box center [189, 232] width 61 height 8
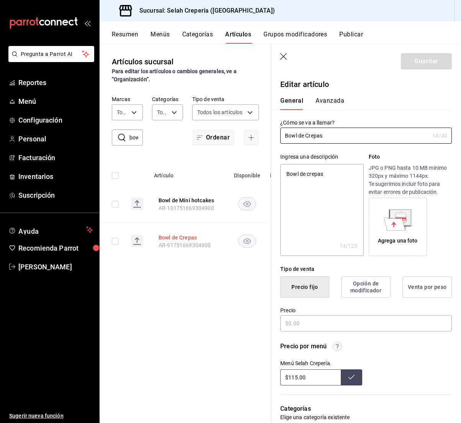
type textarea "x"
type input "$89.00"
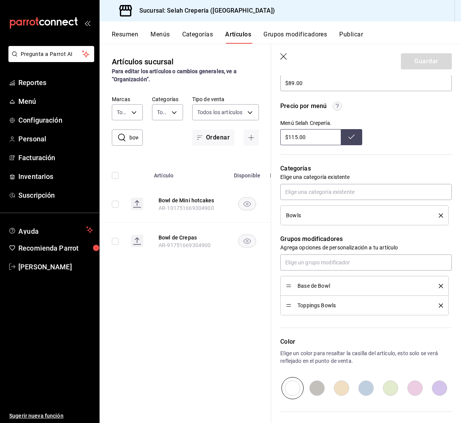
scroll to position [241, 0]
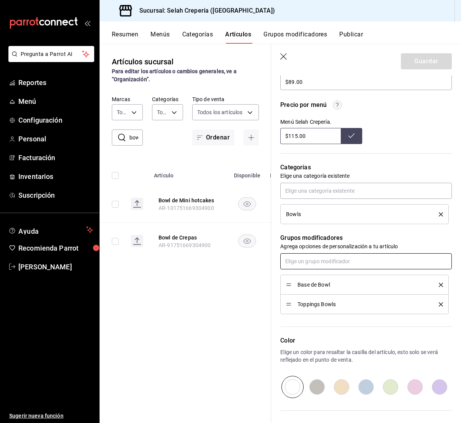
click at [297, 263] on input "text" at bounding box center [366, 261] width 172 height 16
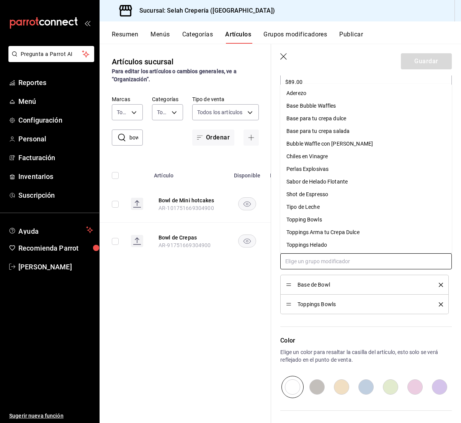
type input "b"
click at [280, 33] on button "Grupos modificadores" at bounding box center [296, 37] width 64 height 13
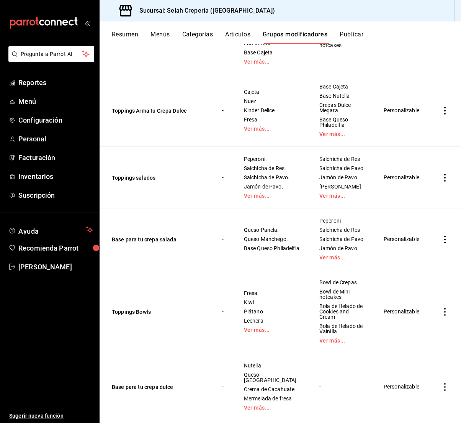
scroll to position [780, 0]
click at [127, 308] on button "Toppings Bowls" at bounding box center [158, 312] width 92 height 8
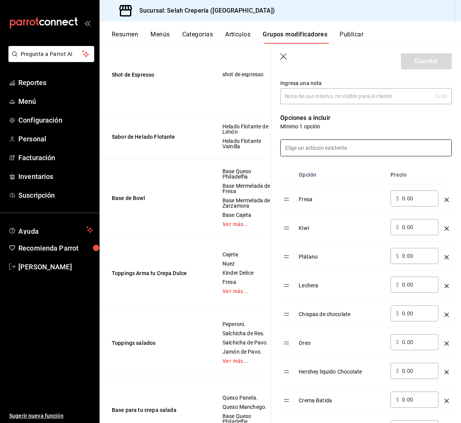
scroll to position [162, 0]
click at [338, 152] on input at bounding box center [366, 147] width 171 height 16
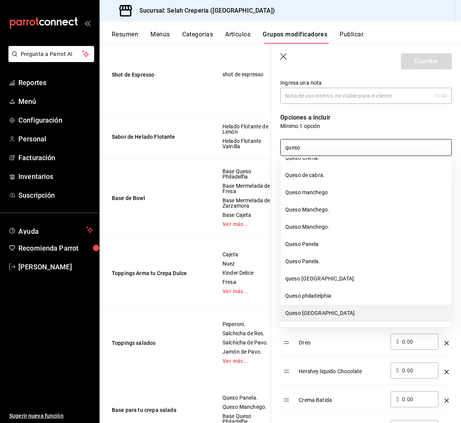
scroll to position [64, 0]
click at [325, 313] on li "Queso [GEOGRAPHIC_DATA]." at bounding box center [366, 311] width 171 height 17
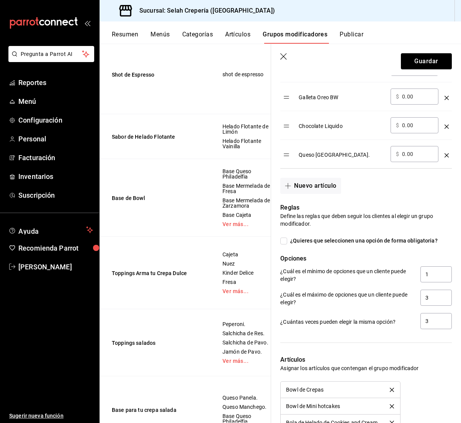
scroll to position [683, 0]
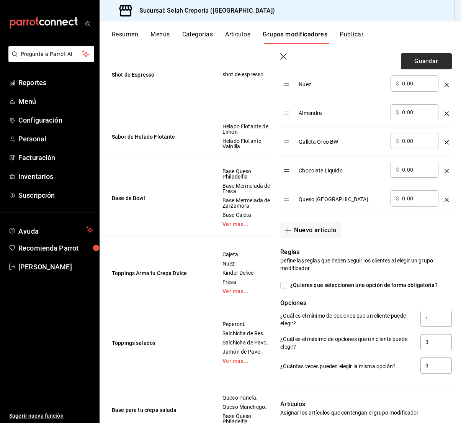
type input "queso"
click at [417, 59] on button "Guardar" at bounding box center [426, 61] width 51 height 16
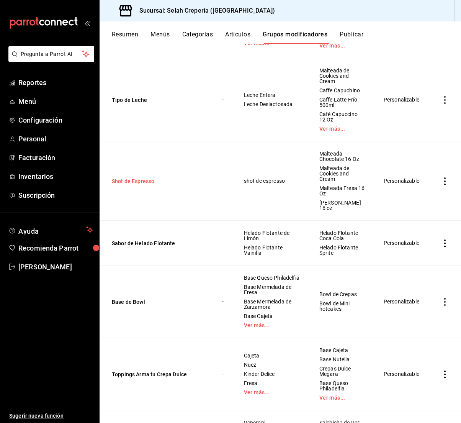
scroll to position [519, 0]
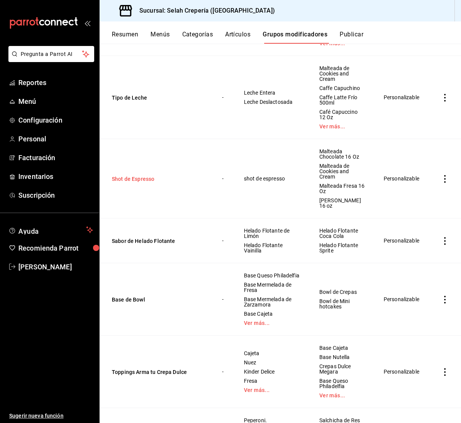
click at [145, 175] on button "Shot de Espresso" at bounding box center [158, 179] width 92 height 8
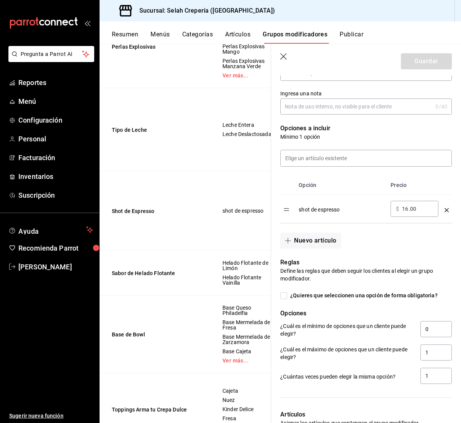
scroll to position [167, 0]
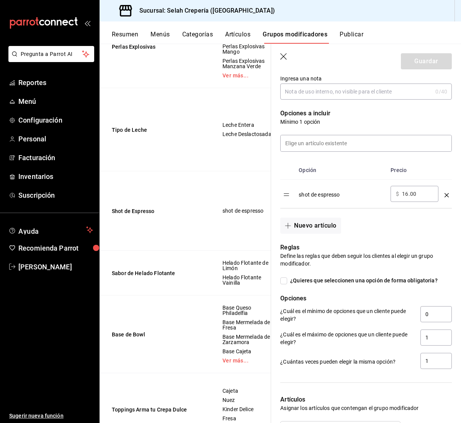
click at [408, 195] on input "16.00" at bounding box center [417, 194] width 31 height 8
type input "15.00"
click at [422, 56] on button "Guardar" at bounding box center [426, 61] width 51 height 16
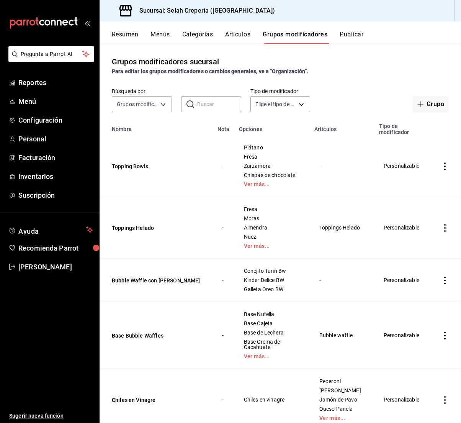
click at [231, 34] on button "Artículos" at bounding box center [237, 37] width 25 height 13
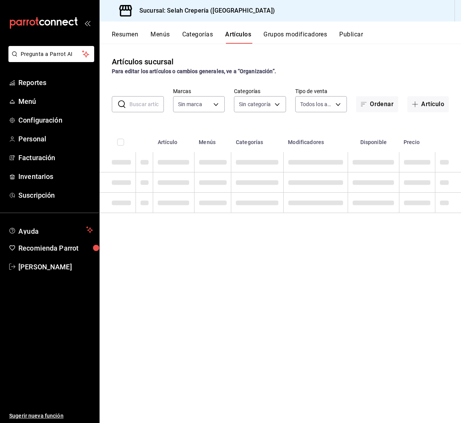
type input "f76ea378-03e0-487c-8c0d-a2762fee1a14"
type input "eb3c7c48-451e-4efd-9e75-6588f418b94f,eb68e1fd-875f-48ed-aafd-32d0fff5e011,253b5…"
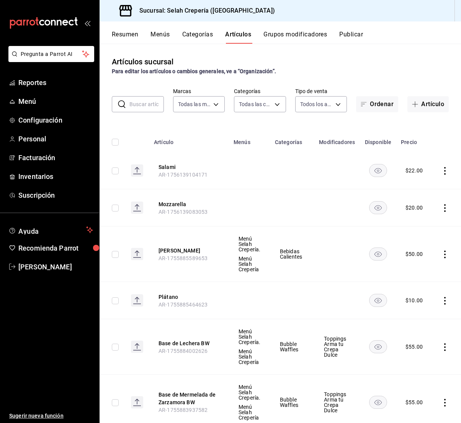
click at [151, 108] on input "text" at bounding box center [146, 104] width 34 height 15
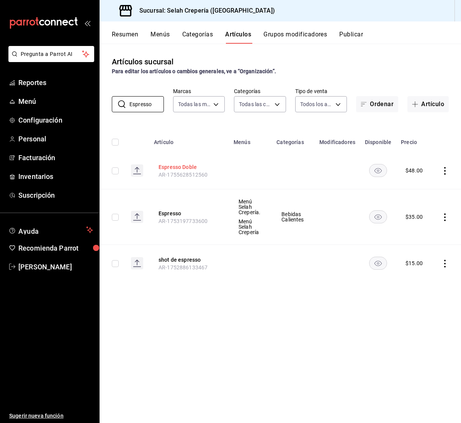
type input "Espresso"
click at [185, 169] on button "Espresso Doble" at bounding box center [189, 167] width 61 height 8
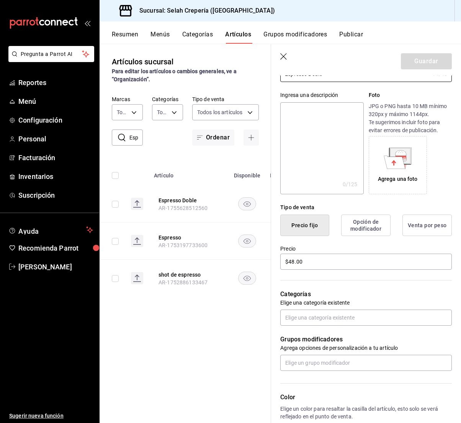
scroll to position [65, 0]
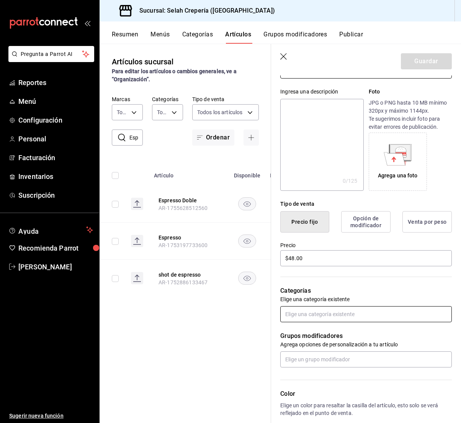
click at [309, 313] on input "text" at bounding box center [366, 314] width 172 height 16
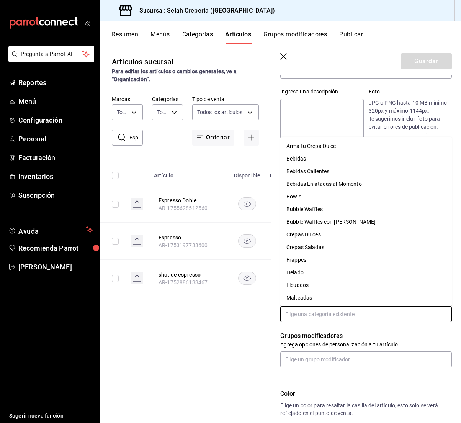
type input "b"
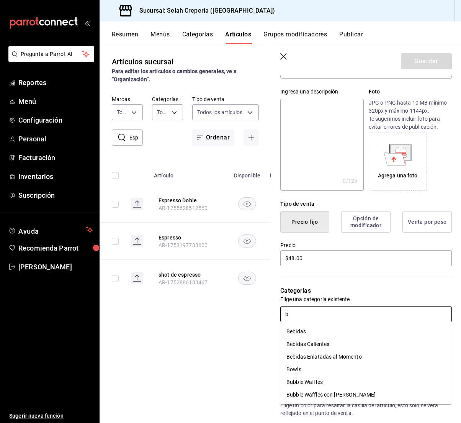
click at [334, 347] on li "Bebidas Calientes" at bounding box center [366, 344] width 172 height 13
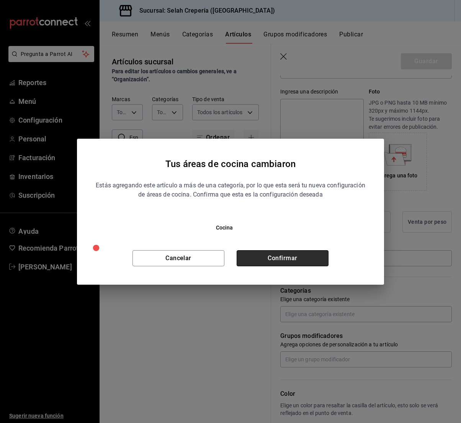
click at [293, 250] on button "Confirmar" at bounding box center [283, 258] width 92 height 16
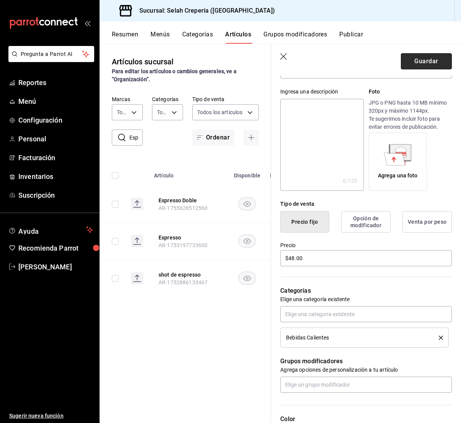
click at [419, 62] on button "Guardar" at bounding box center [426, 61] width 51 height 16
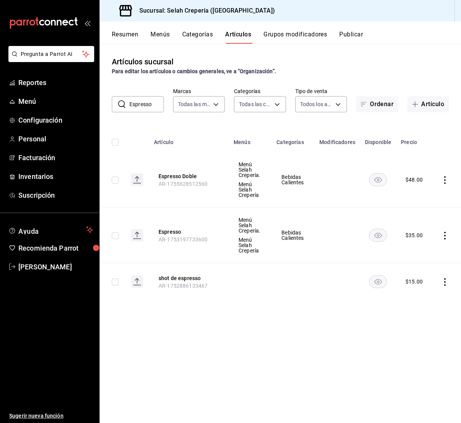
click at [145, 103] on input "Espresso" at bounding box center [146, 104] width 34 height 15
type input "te"
click at [124, 106] on icon at bounding box center [121, 104] width 7 height 8
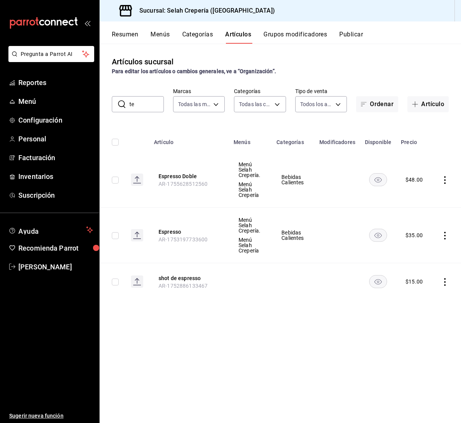
click at [139, 106] on input "te" at bounding box center [146, 104] width 34 height 15
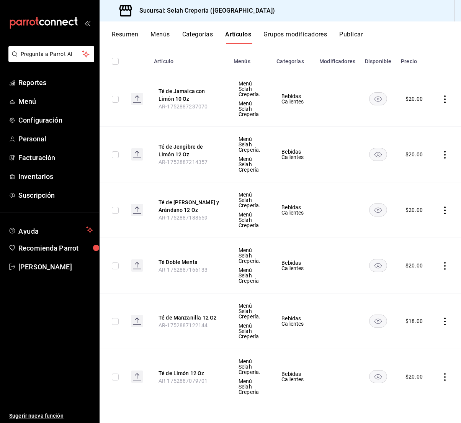
scroll to position [81, 0]
type input "té"
click at [185, 319] on button "Té de Manzanilla 12 Oz" at bounding box center [189, 318] width 61 height 8
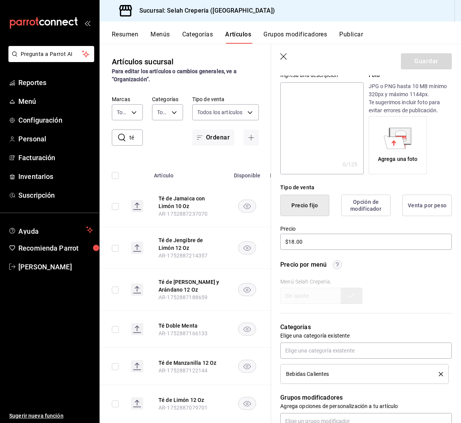
scroll to position [87, 0]
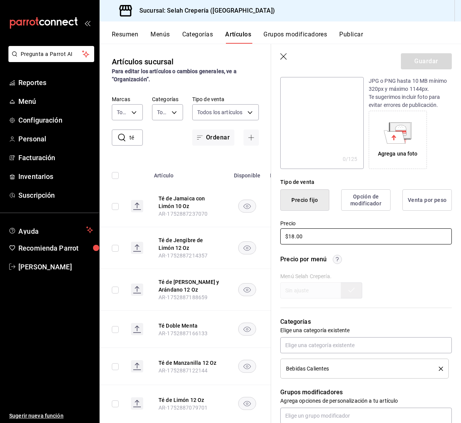
click at [290, 237] on input "$18.00" at bounding box center [366, 236] width 172 height 16
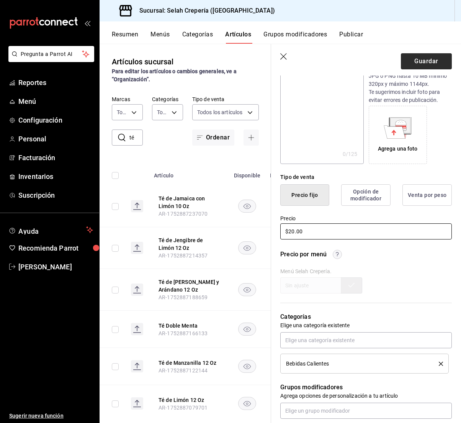
type input "$20.00"
click at [417, 61] on button "Guardar" at bounding box center [426, 61] width 51 height 16
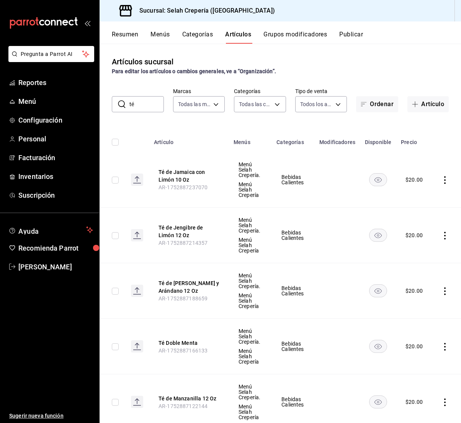
click at [136, 106] on input "té" at bounding box center [146, 104] width 34 height 15
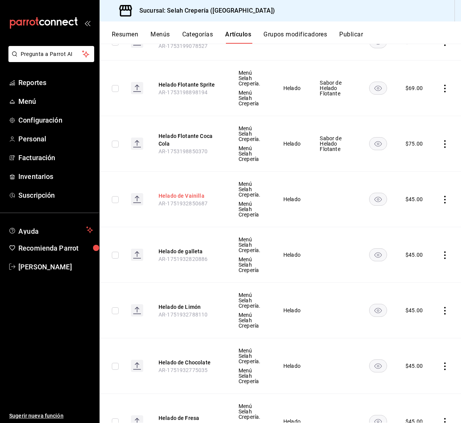
type input "Helado"
click at [182, 194] on button "Helado de Vainilla" at bounding box center [189, 196] width 61 height 8
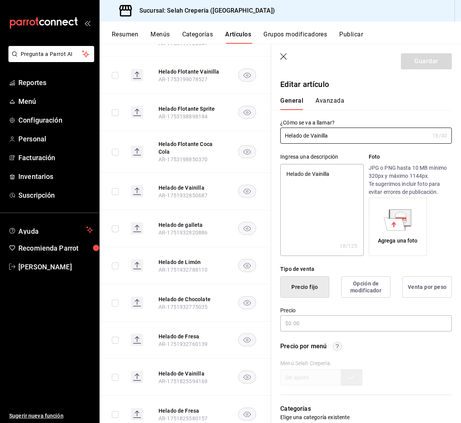
type textarea "x"
type input "$45.00"
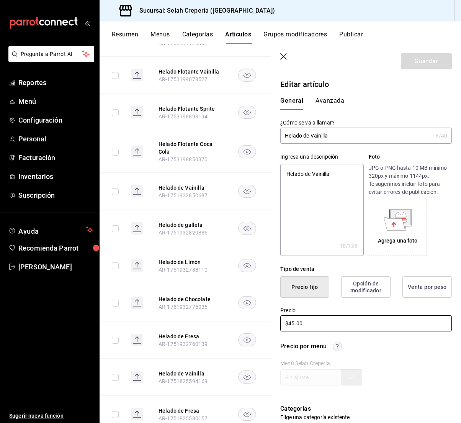
drag, startPoint x: 294, startPoint y: 321, endPoint x: 311, endPoint y: 322, distance: 16.9
click at [294, 321] on input "$45.00" at bounding box center [366, 323] width 172 height 16
type textarea "x"
type input "$4.00"
type textarea "x"
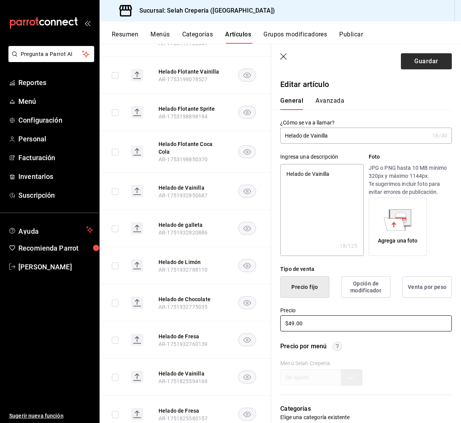
type input "$49.00"
click at [422, 63] on button "Guardar" at bounding box center [426, 61] width 51 height 16
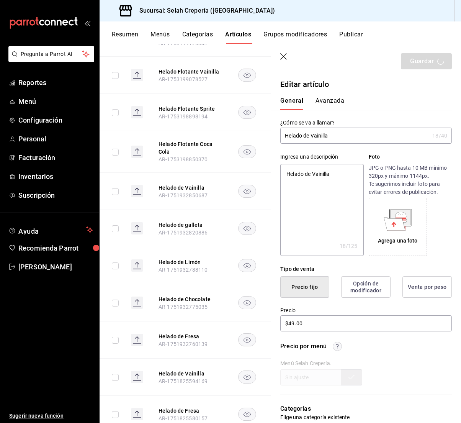
type textarea "x"
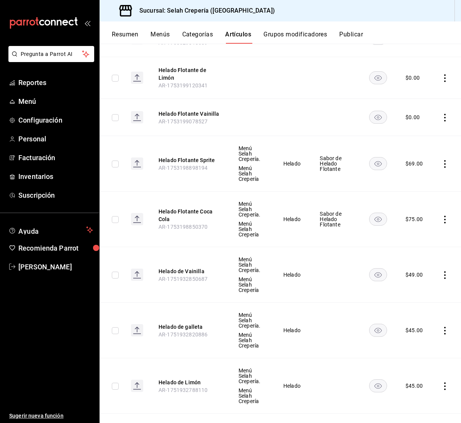
scroll to position [311, 0]
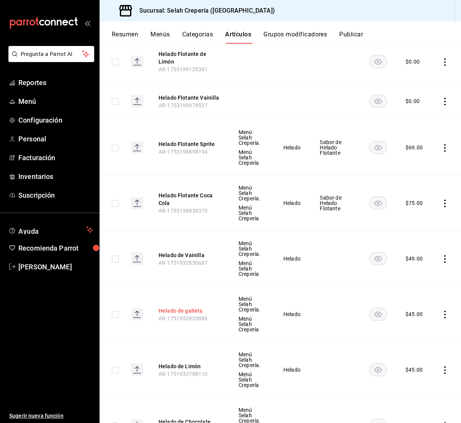
click at [180, 312] on button "Helado de galleta" at bounding box center [189, 311] width 61 height 8
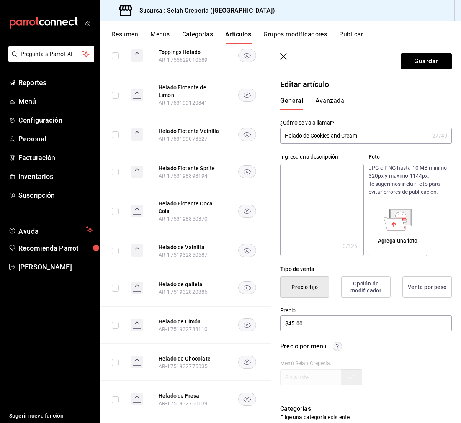
scroll to position [0, 0]
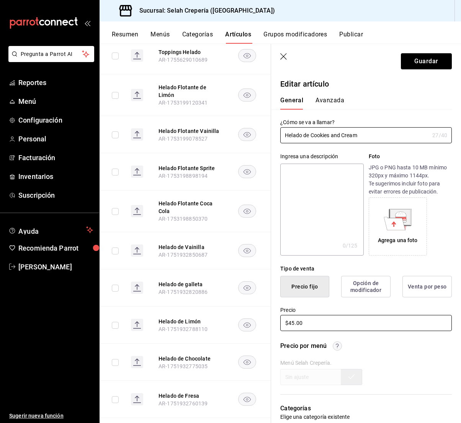
type input "Helado de Cookies and Cream"
click at [294, 325] on input "$45.00" at bounding box center [366, 323] width 172 height 16
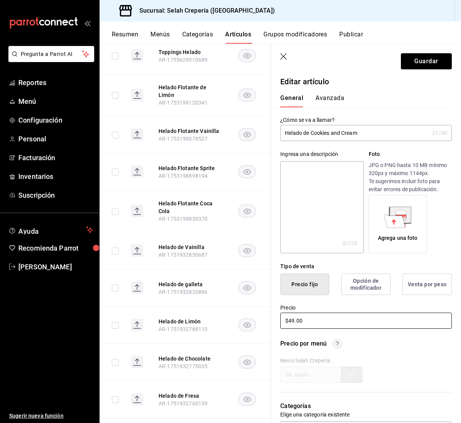
scroll to position [0, 0]
type input "$49.00"
click at [410, 62] on button "Guardar" at bounding box center [426, 61] width 51 height 16
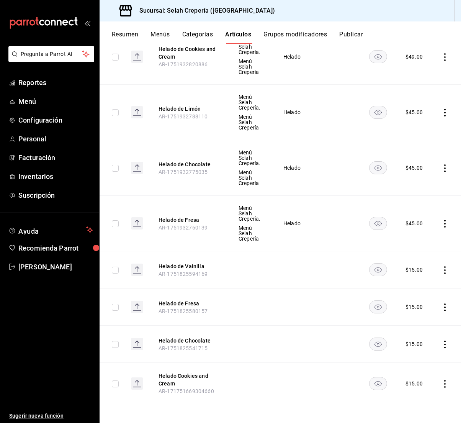
scroll to position [568, 0]
click at [195, 221] on button "Helado de Fresa" at bounding box center [189, 220] width 61 height 8
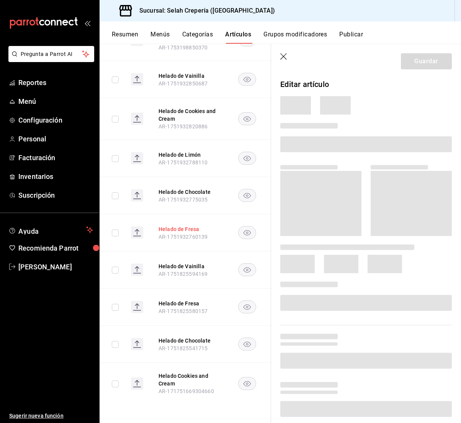
scroll to position [448, 0]
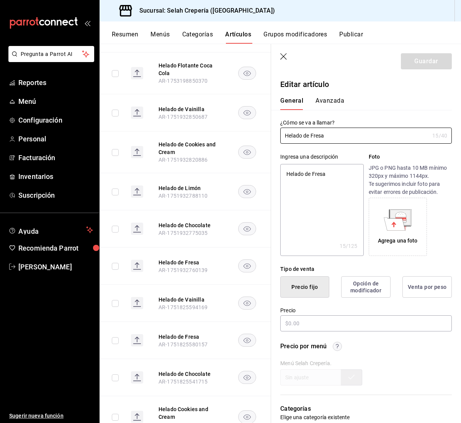
type textarea "x"
type input "$45.00"
click at [295, 323] on input "$45.00" at bounding box center [366, 323] width 172 height 16
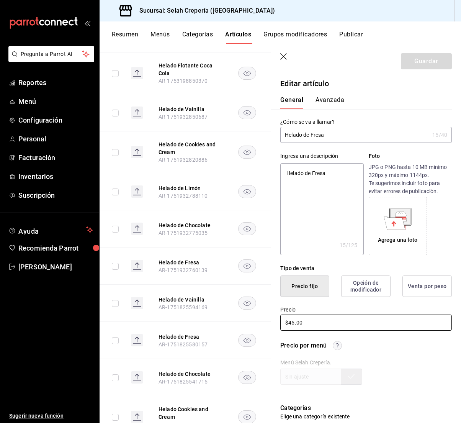
type textarea "x"
type input "$4.00"
type textarea "x"
type input "$49.00"
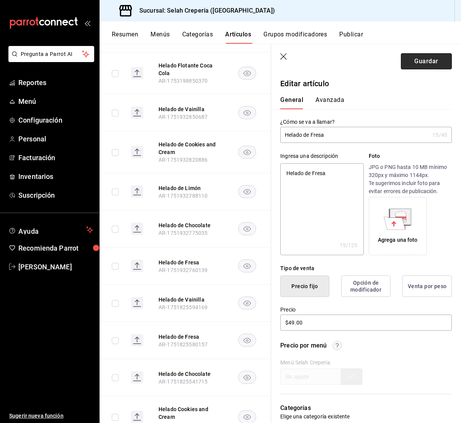
click at [424, 58] on button "Guardar" at bounding box center [426, 61] width 51 height 16
type textarea "x"
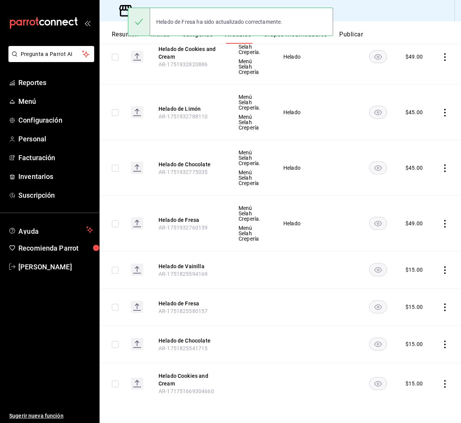
scroll to position [568, 0]
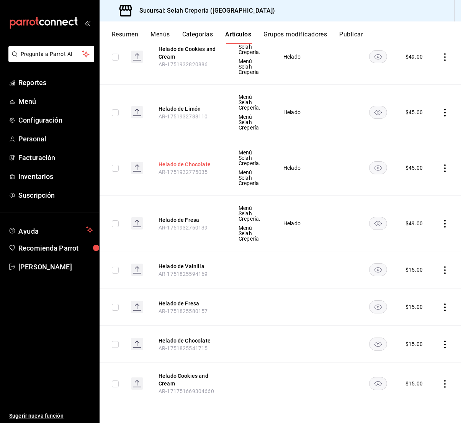
click at [188, 168] on th "Helado de Chocolate AR-1751932775035" at bounding box center [189, 168] width 80 height 56
click at [191, 165] on button "Helado de Chocolate" at bounding box center [189, 164] width 61 height 8
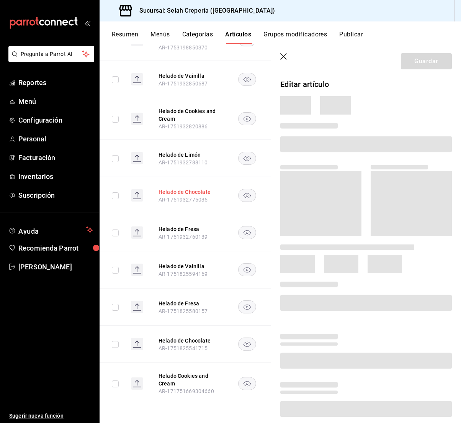
scroll to position [448, 0]
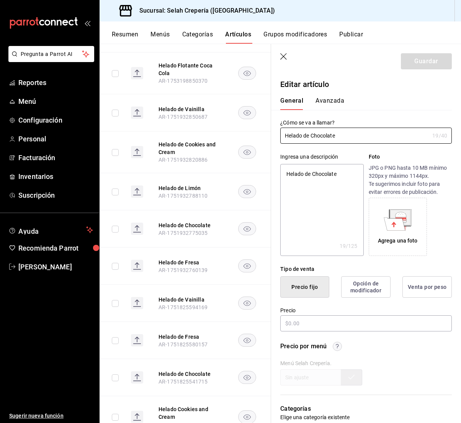
type textarea "x"
type input "$45.00"
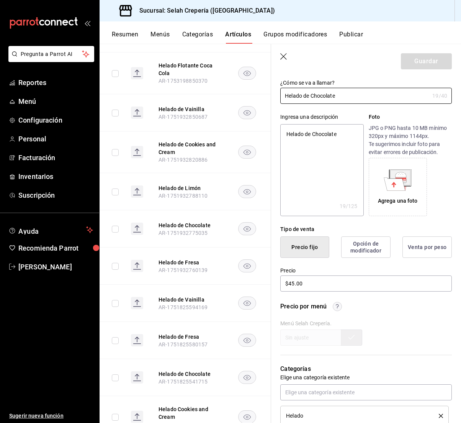
scroll to position [48, 0]
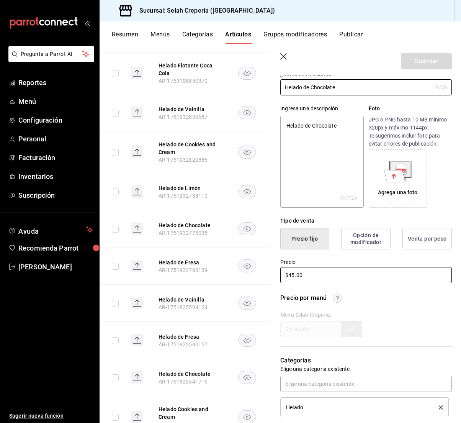
drag, startPoint x: 295, startPoint y: 274, endPoint x: 303, endPoint y: 275, distance: 7.4
click at [295, 274] on input "$45.00" at bounding box center [366, 275] width 172 height 16
type textarea "x"
type input "$4.00"
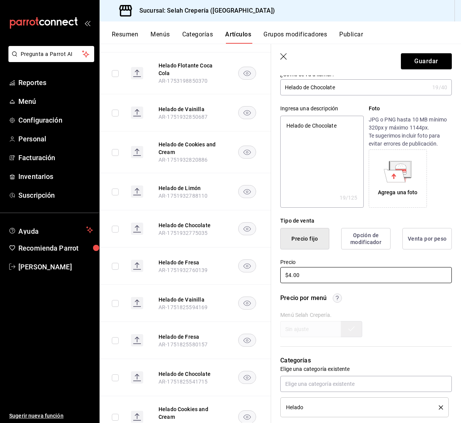
type textarea "x"
type input "$49.00"
click at [427, 57] on button "Guardar" at bounding box center [426, 61] width 51 height 16
type textarea "x"
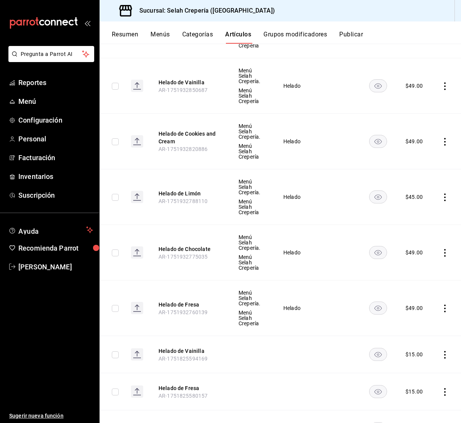
scroll to position [484, 0]
click at [180, 191] on button "Helado de Limón" at bounding box center [189, 193] width 61 height 8
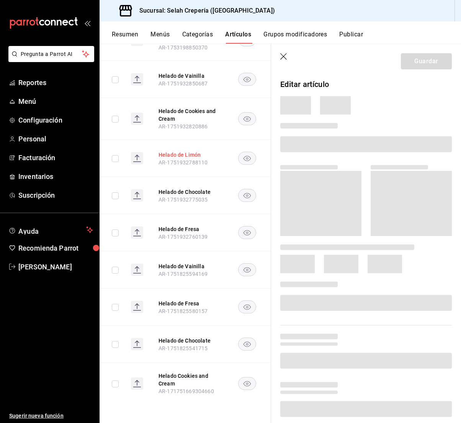
scroll to position [448, 0]
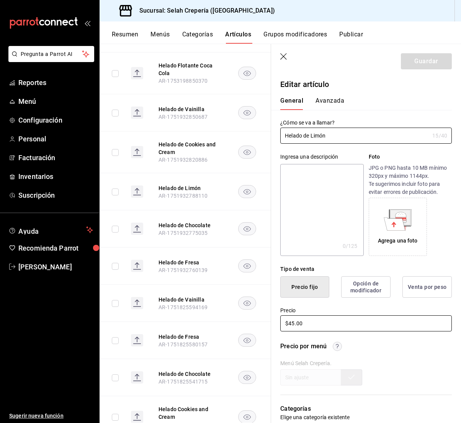
drag, startPoint x: 294, startPoint y: 326, endPoint x: 341, endPoint y: 324, distance: 46.8
click at [295, 326] on input "$45.00" at bounding box center [366, 323] width 172 height 16
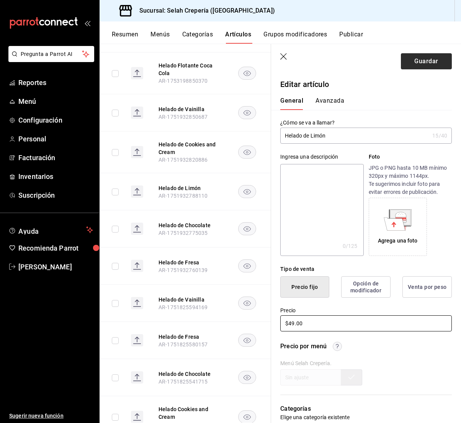
type input "$49.00"
click at [429, 59] on button "Guardar" at bounding box center [426, 61] width 51 height 16
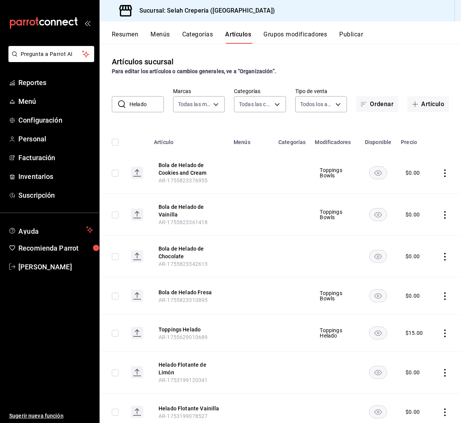
click at [288, 31] on button "Grupos modificadores" at bounding box center [296, 37] width 64 height 13
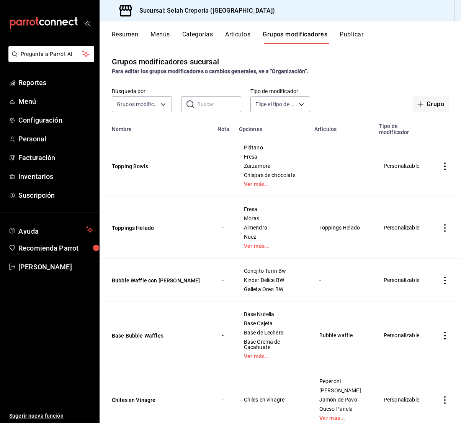
scroll to position [2, 0]
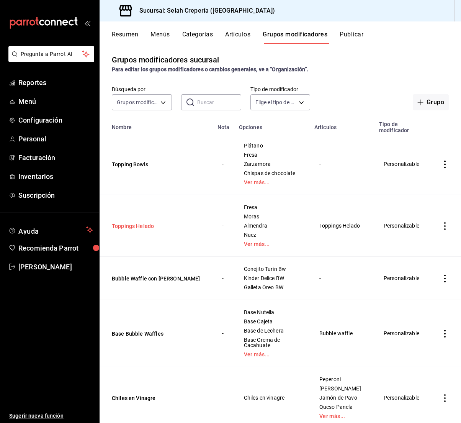
click at [124, 230] on button "Toppings Helado" at bounding box center [158, 226] width 92 height 8
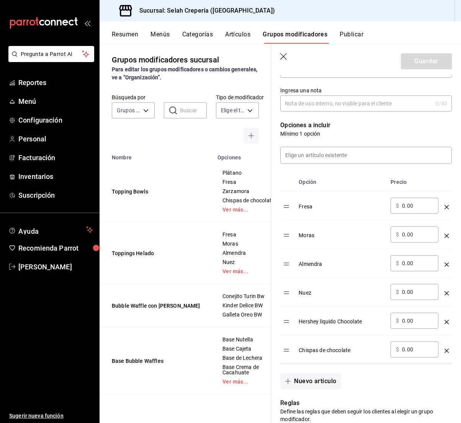
scroll to position [158, 0]
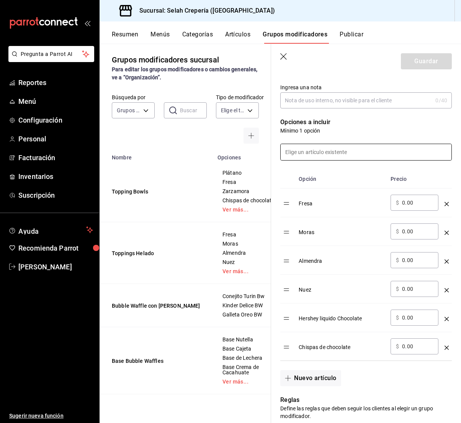
click at [326, 153] on input at bounding box center [366, 152] width 171 height 16
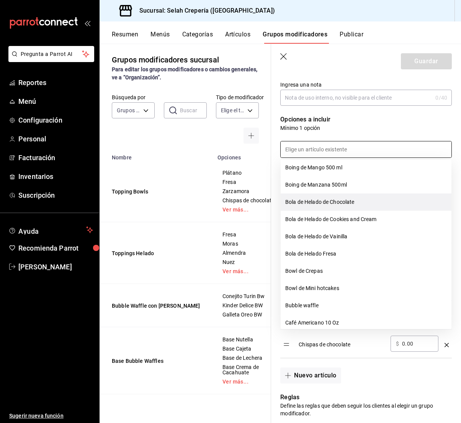
scroll to position [543, 0]
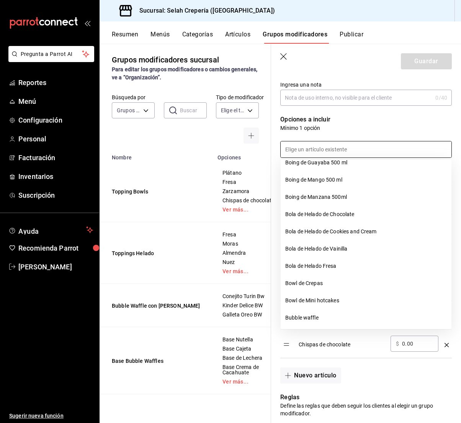
click at [343, 155] on input at bounding box center [366, 149] width 171 height 16
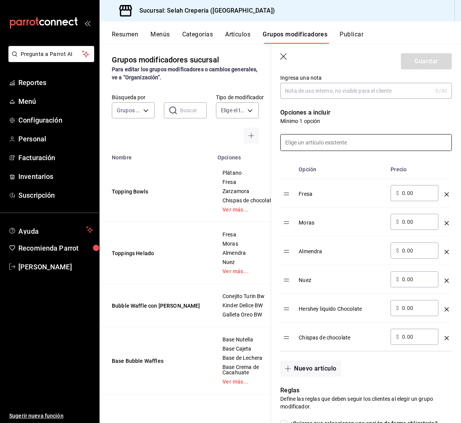
scroll to position [167, 0]
type input "lecher"
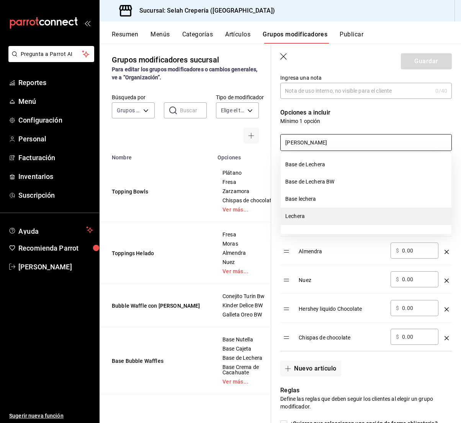
click at [313, 220] on li "Lechera" at bounding box center [366, 216] width 171 height 17
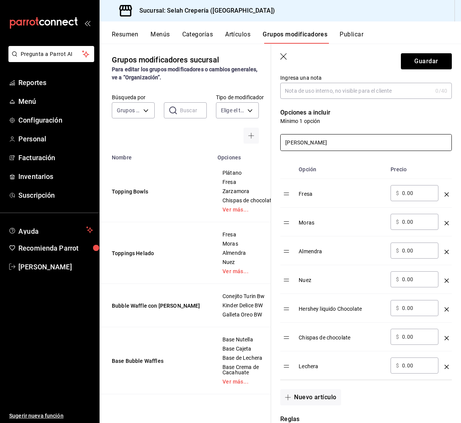
click at [329, 142] on input "lecher" at bounding box center [366, 142] width 171 height 16
click at [311, 141] on input "lecher" at bounding box center [366, 142] width 171 height 16
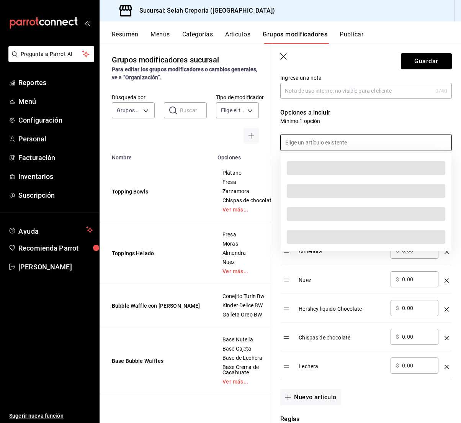
click at [355, 128] on div at bounding box center [361, 138] width 181 height 26
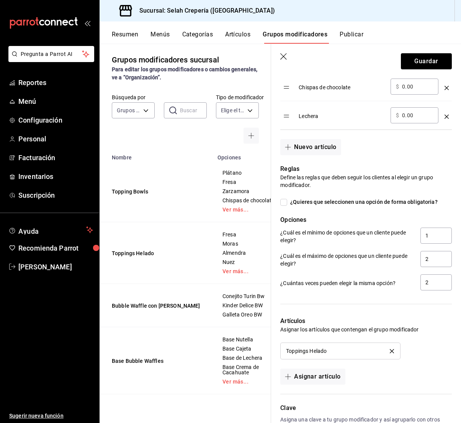
scroll to position [418, 0]
click at [429, 260] on input "2" at bounding box center [436, 258] width 31 height 16
type input "3"
click at [429, 283] on input "2" at bounding box center [436, 282] width 31 height 16
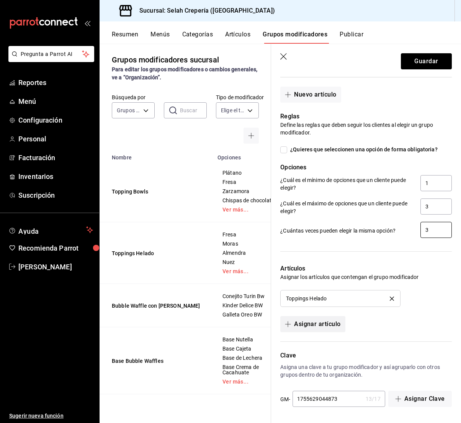
scroll to position [470, 0]
type input "3"
click at [308, 326] on button "Asignar artículo" at bounding box center [312, 324] width 65 height 16
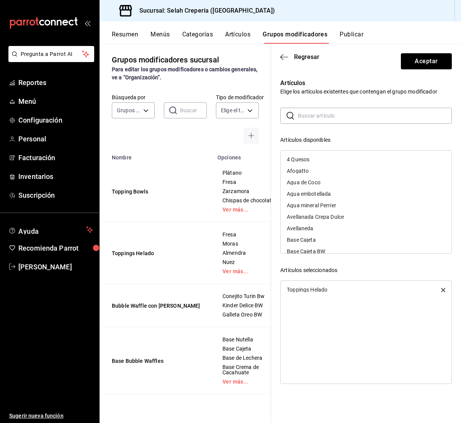
scroll to position [0, 0]
click at [310, 119] on input "text" at bounding box center [375, 115] width 154 height 15
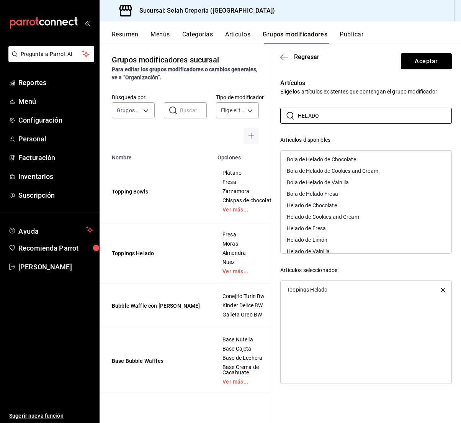
scroll to position [1, 0]
click at [443, 290] on icon "button" at bounding box center [443, 290] width 4 height 4
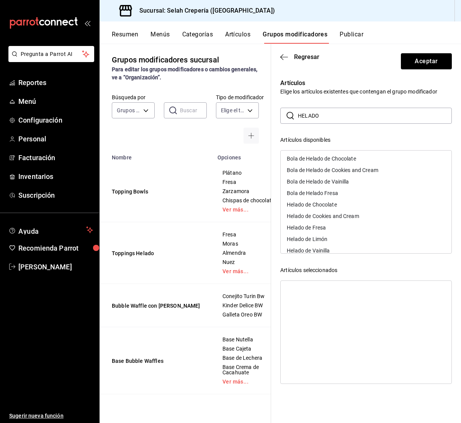
scroll to position [0, 0]
click at [344, 111] on input "HELADO" at bounding box center [375, 115] width 154 height 15
click at [340, 116] on input "HELADO" at bounding box center [375, 115] width 154 height 15
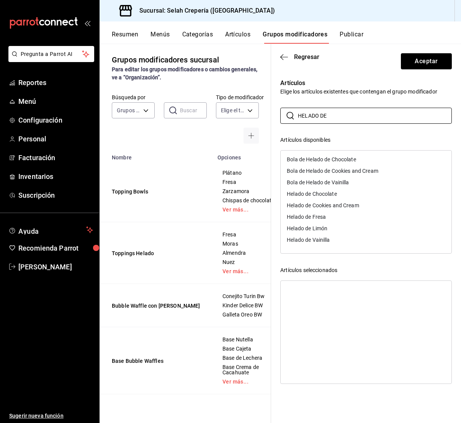
type input "HELADO DE"
click at [322, 239] on div "Helado de Vainilla" at bounding box center [308, 239] width 43 height 5
click at [321, 228] on div "Helado de Limón" at bounding box center [307, 228] width 41 height 5
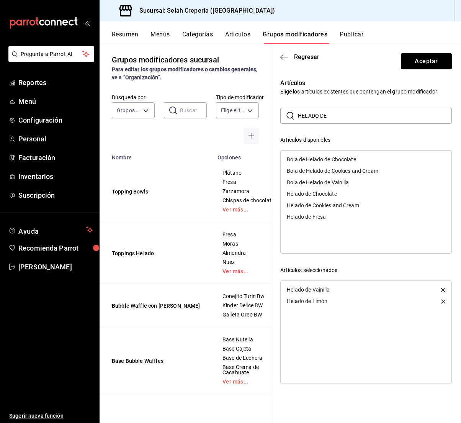
click at [319, 221] on div "Helado de Fresa" at bounding box center [366, 216] width 171 height 11
click at [322, 204] on div "Helado de Cookies and Cream" at bounding box center [323, 205] width 72 height 5
click at [321, 193] on div "Helado de Chocolate" at bounding box center [312, 193] width 50 height 5
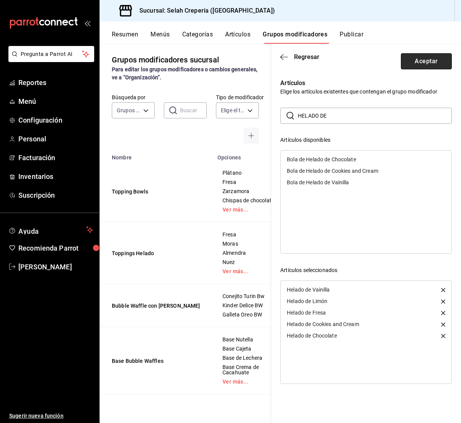
click at [421, 61] on button "Aceptar" at bounding box center [426, 61] width 51 height 16
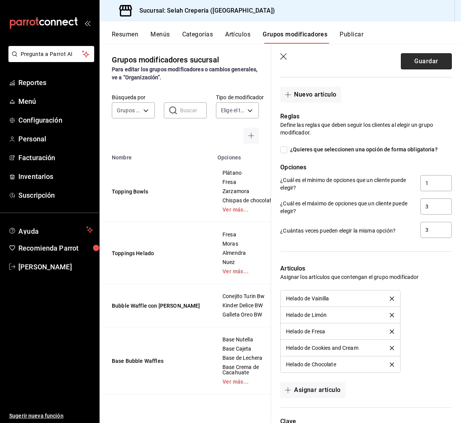
click at [421, 61] on button "Guardar" at bounding box center [426, 61] width 51 height 16
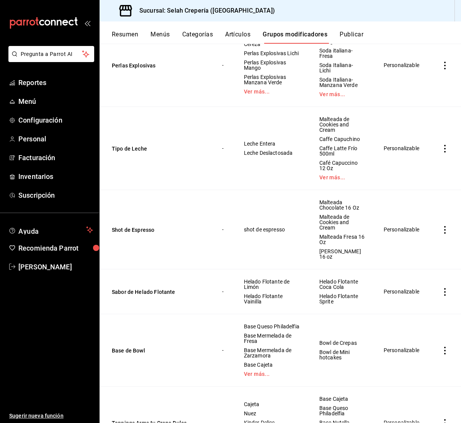
scroll to position [474, 0]
click at [28, 82] on span "Reportes" at bounding box center [55, 82] width 75 height 10
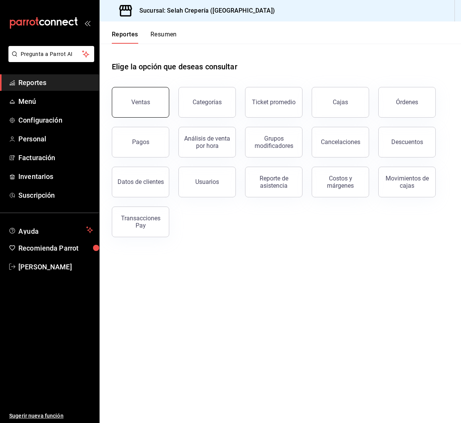
click at [151, 113] on button "Ventas" at bounding box center [140, 102] width 57 height 31
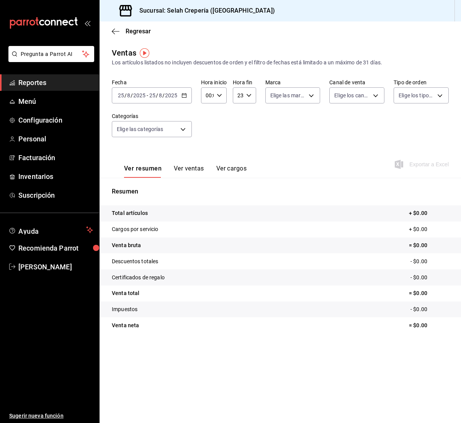
click at [182, 94] on \(Stroke\) "button" at bounding box center [184, 95] width 5 height 4
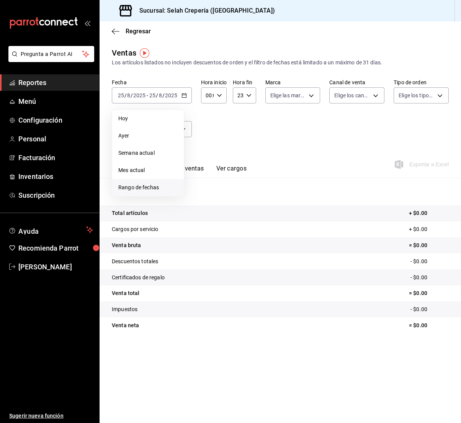
click at [134, 186] on span "Rango de fechas" at bounding box center [147, 187] width 59 height 8
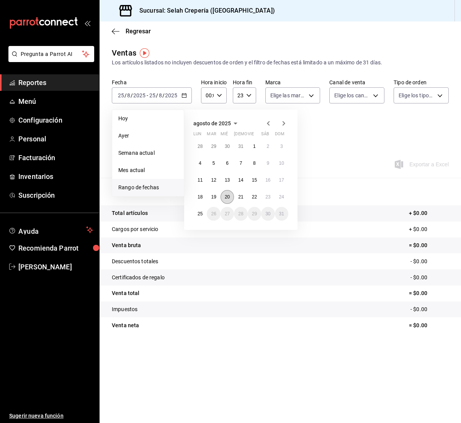
click at [226, 194] on abbr "20" at bounding box center [227, 196] width 5 height 5
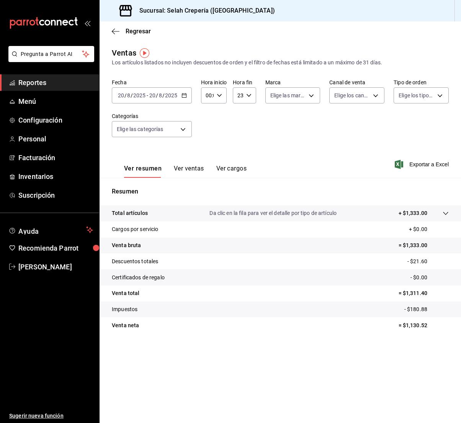
click at [183, 97] on icon "button" at bounding box center [184, 95] width 5 height 5
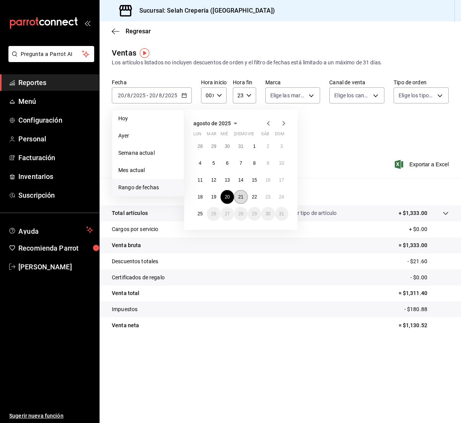
click at [242, 194] on abbr "21" at bounding box center [240, 196] width 5 height 5
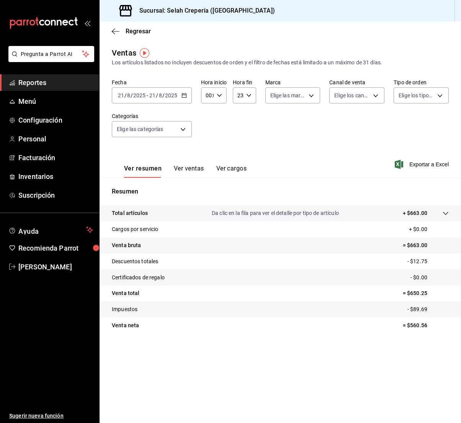
click at [184, 95] on icon "button" at bounding box center [184, 95] width 5 height 5
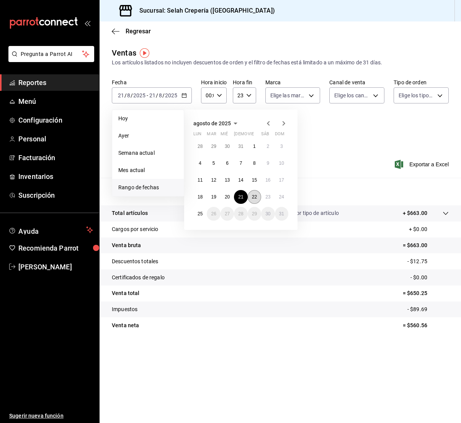
click at [254, 196] on abbr "22" at bounding box center [254, 196] width 5 height 5
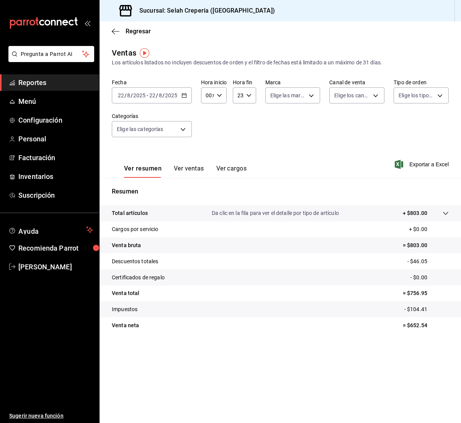
click at [185, 93] on \(Stroke\) "button" at bounding box center [185, 93] width 0 height 0
click at [183, 95] on icon "button" at bounding box center [184, 95] width 5 height 5
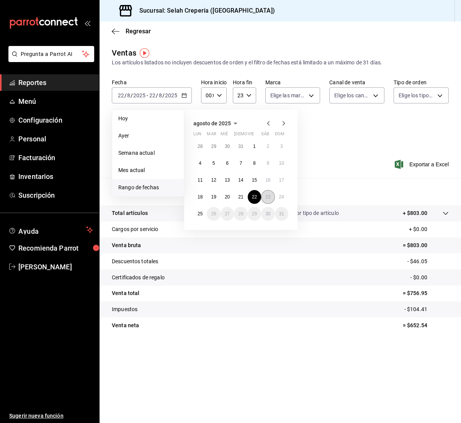
click at [269, 197] on abbr "23" at bounding box center [267, 196] width 5 height 5
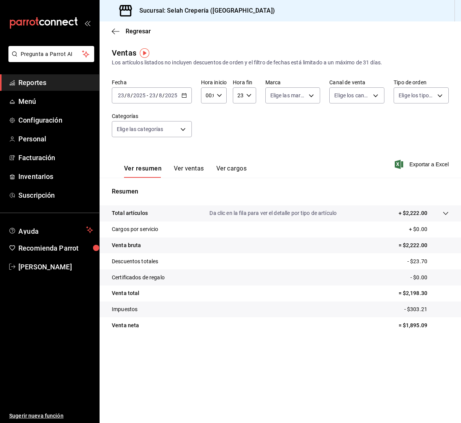
click at [182, 96] on \(Stroke\) "button" at bounding box center [184, 95] width 5 height 4
click at [183, 95] on \(Stroke\) "button" at bounding box center [184, 95] width 4 height 0
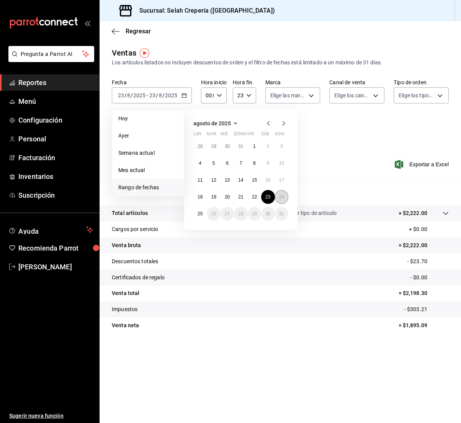
click at [282, 199] on abbr "24" at bounding box center [281, 196] width 5 height 5
